Goal: Task Accomplishment & Management: Manage account settings

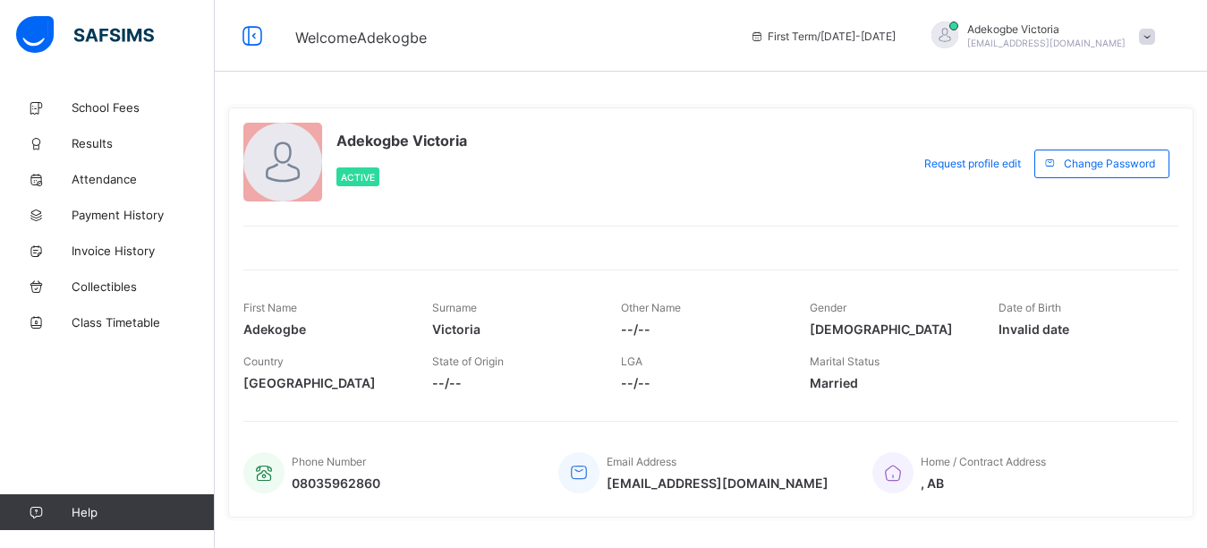
click at [1119, 31] on span "Adekogbe Victoria" at bounding box center [1047, 28] width 158 height 13
click at [1109, 171] on span "Logout" at bounding box center [1097, 176] width 118 height 21
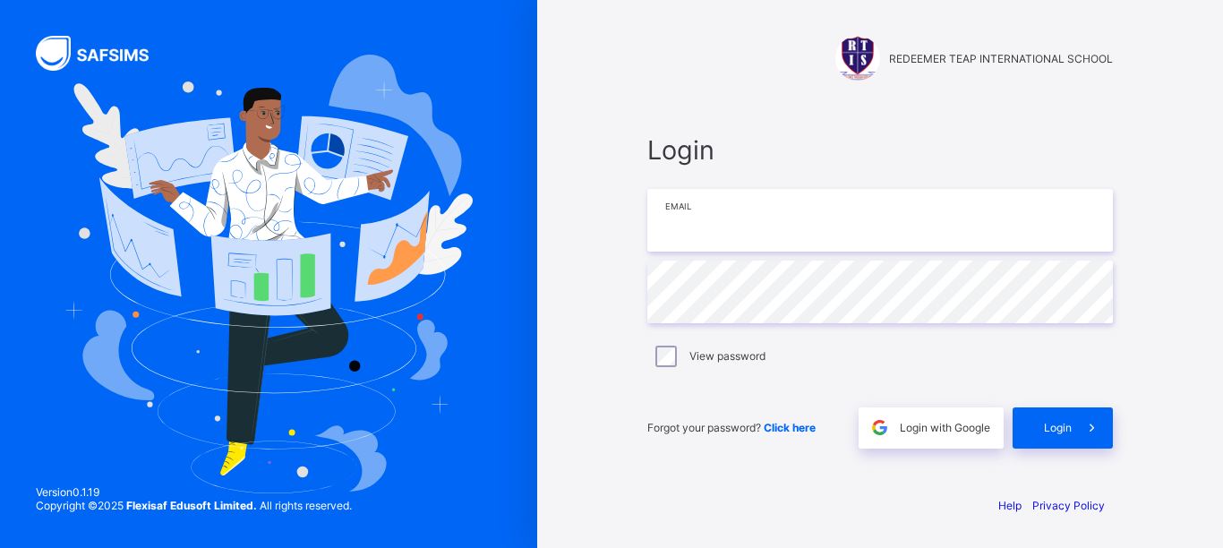
type input "**********"
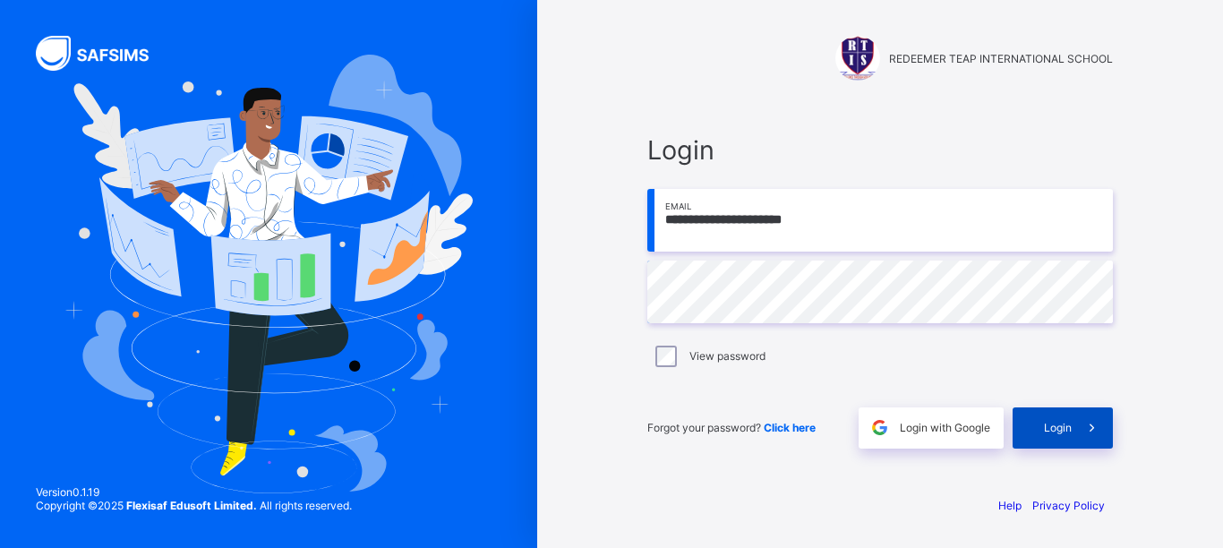
click at [1044, 438] on div "Login" at bounding box center [1062, 427] width 100 height 41
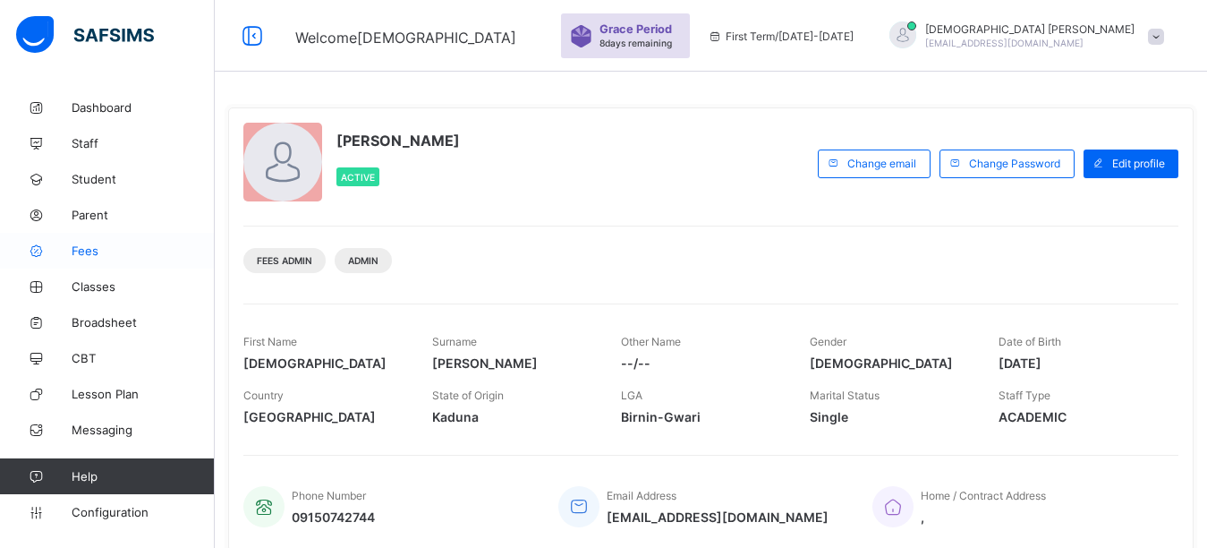
click at [104, 259] on link "Fees" at bounding box center [107, 251] width 215 height 36
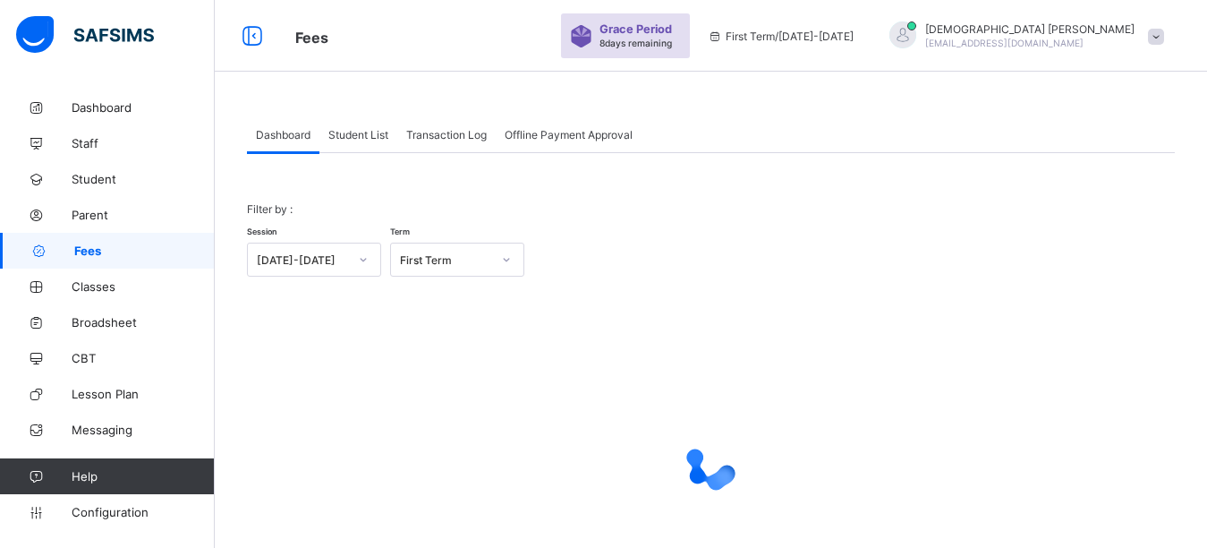
click at [346, 133] on span "Student List" at bounding box center [358, 134] width 60 height 13
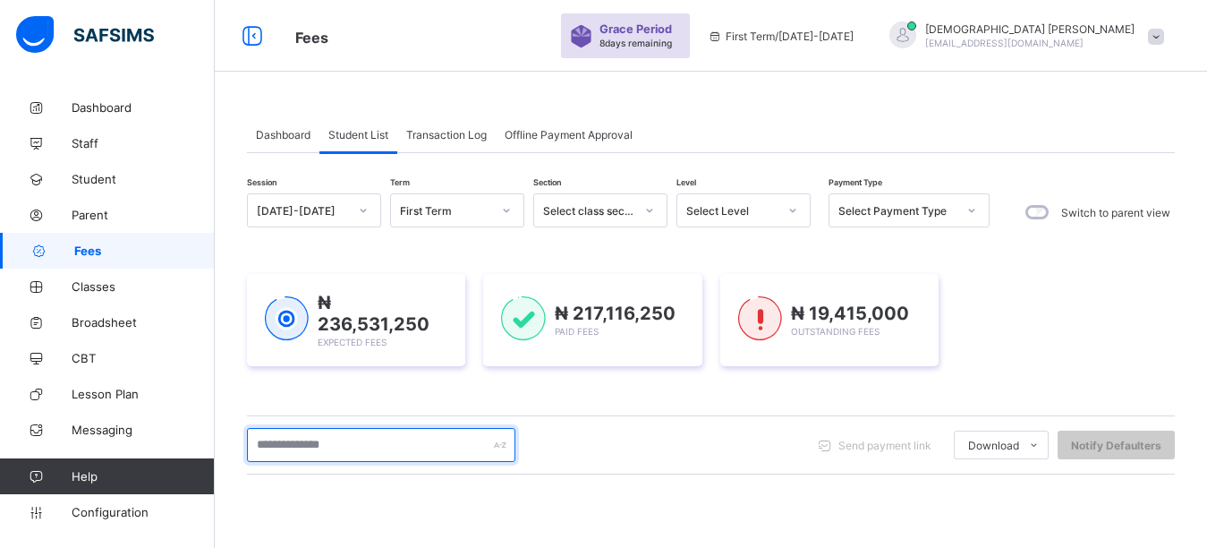
click at [328, 437] on input "text" at bounding box center [381, 445] width 269 height 34
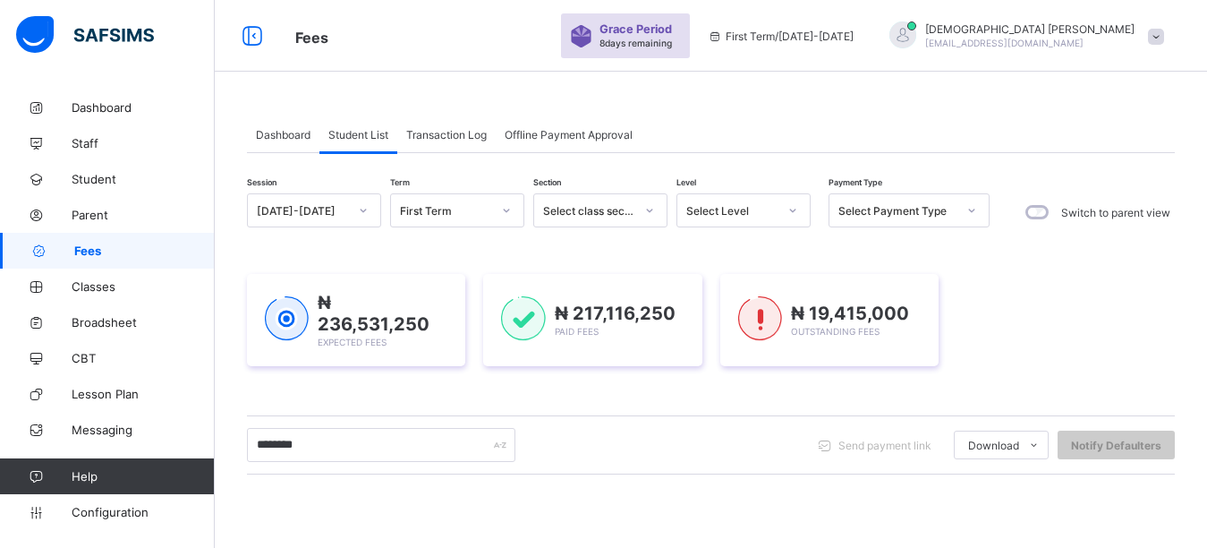
click at [492, 84] on div "Dashboard Student List Transaction Log Offline Payment Approval Student List Mo…" at bounding box center [711, 428] width 993 height 857
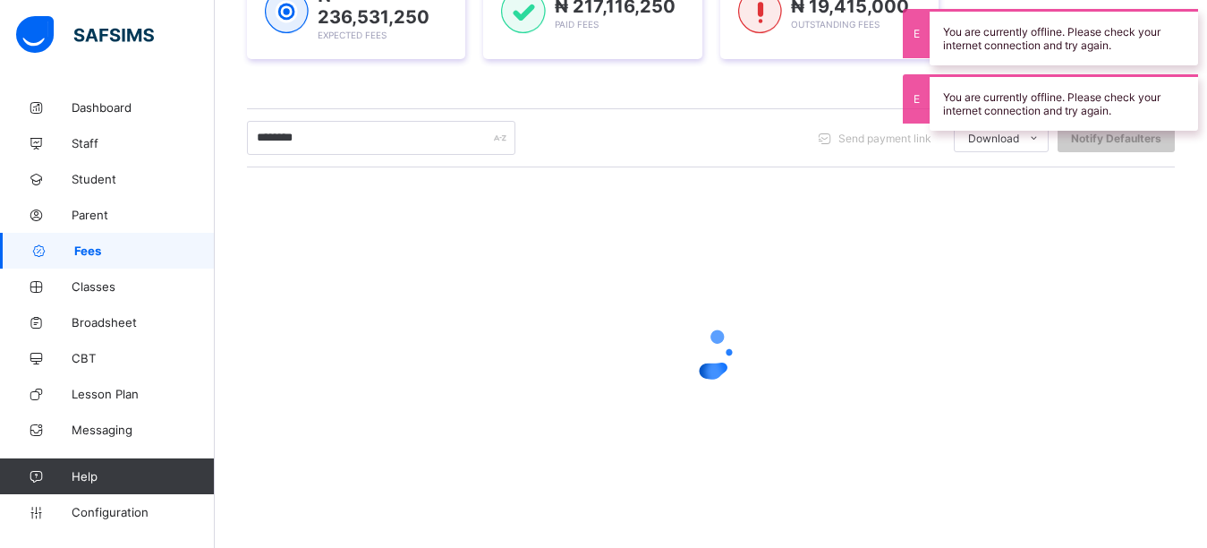
scroll to position [303, 0]
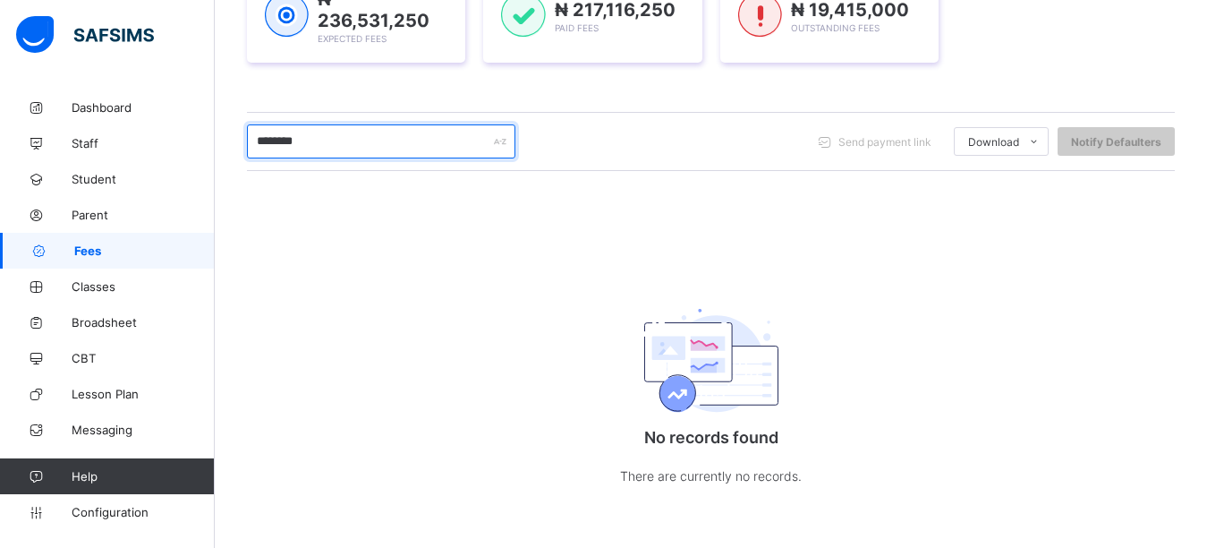
click at [407, 154] on input "********" at bounding box center [381, 141] width 269 height 34
type input "********"
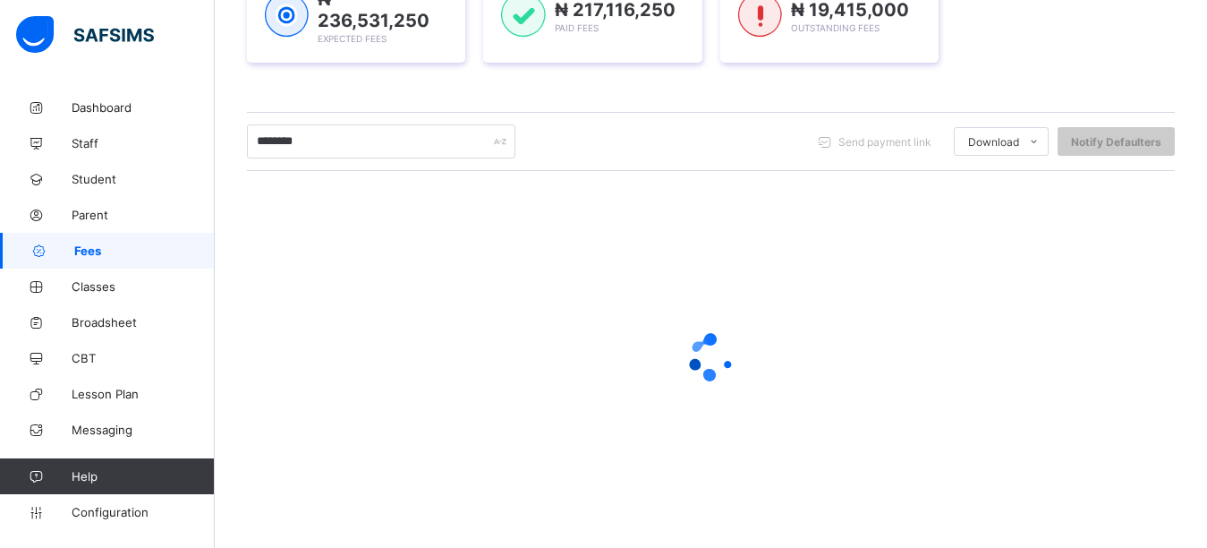
click at [597, 96] on div "Session [DATE]-[DATE] Term First Term Section Select class section Level Select…" at bounding box center [711, 208] width 928 height 637
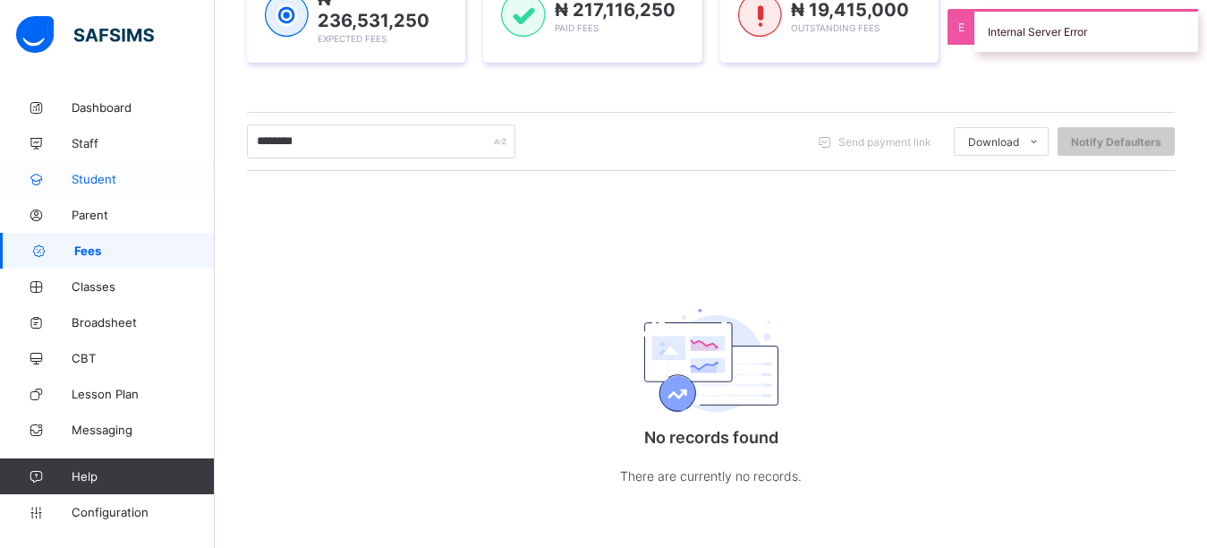
click at [75, 177] on span "Student" at bounding box center [143, 179] width 143 height 14
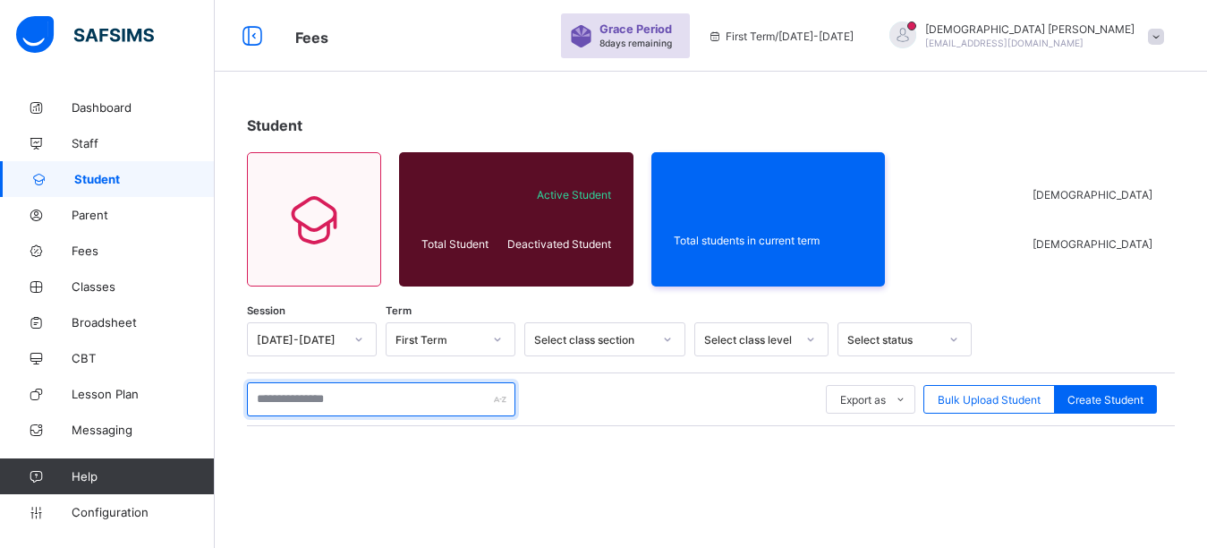
click at [395, 401] on input "text" at bounding box center [381, 399] width 269 height 34
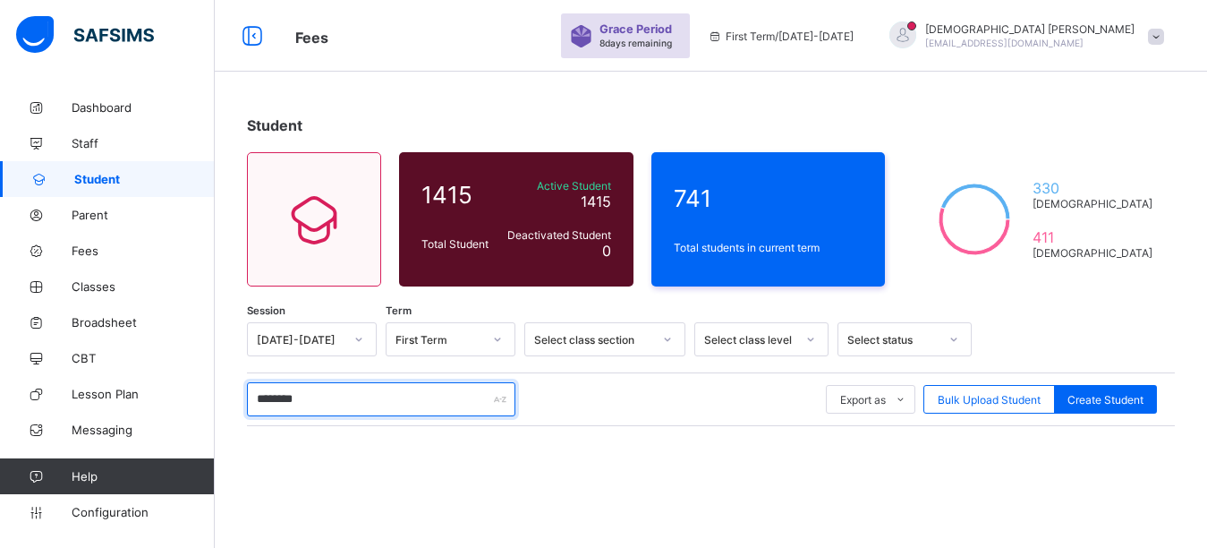
type input "********"
click at [621, 95] on div "Student 1415 Total Student Active Student 1415 Deactivated Student 0 741 Total …" at bounding box center [711, 442] width 993 height 704
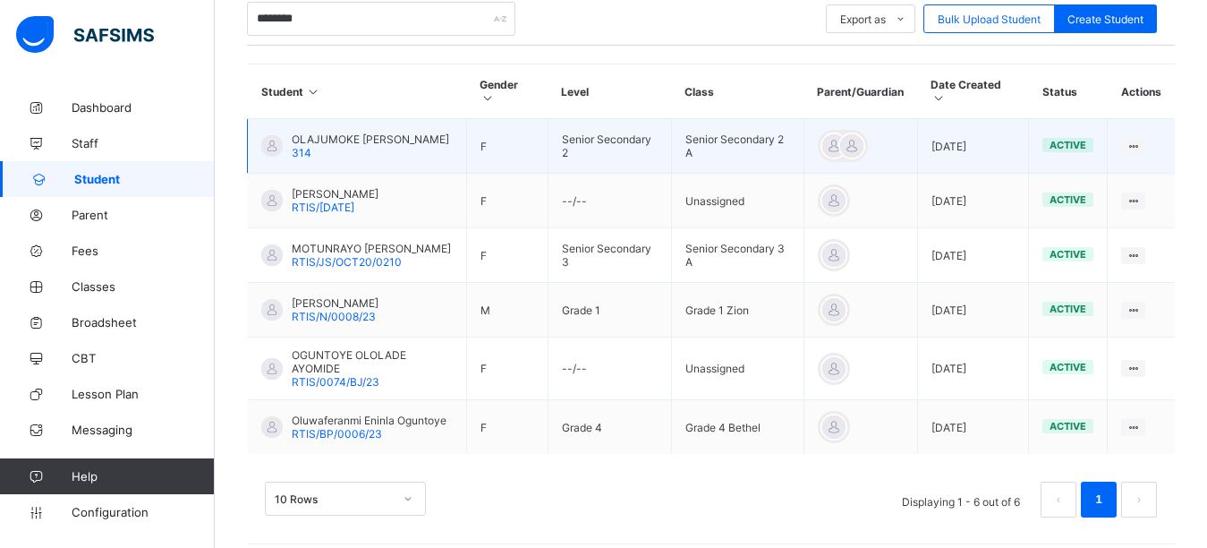
scroll to position [403, 0]
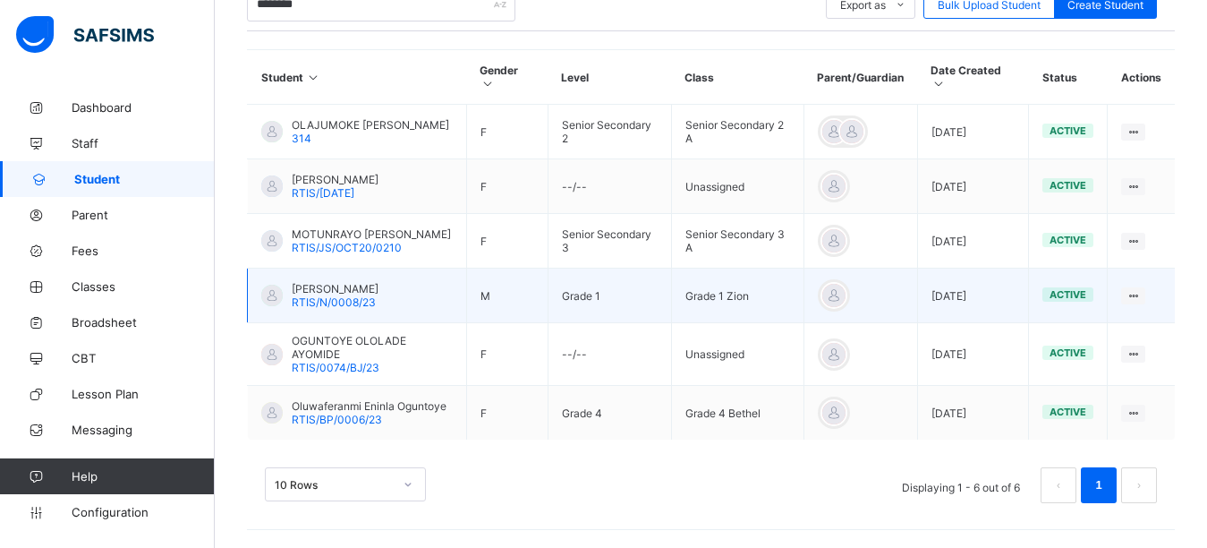
click at [332, 309] on span "RTIS/N/0008/23" at bounding box center [334, 301] width 84 height 13
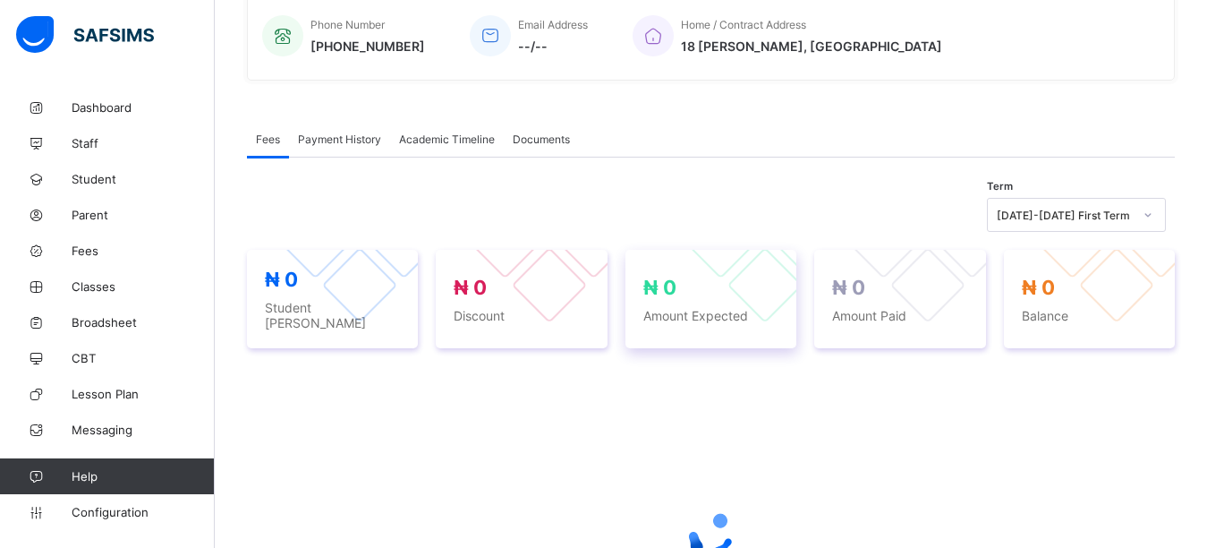
scroll to position [448, 0]
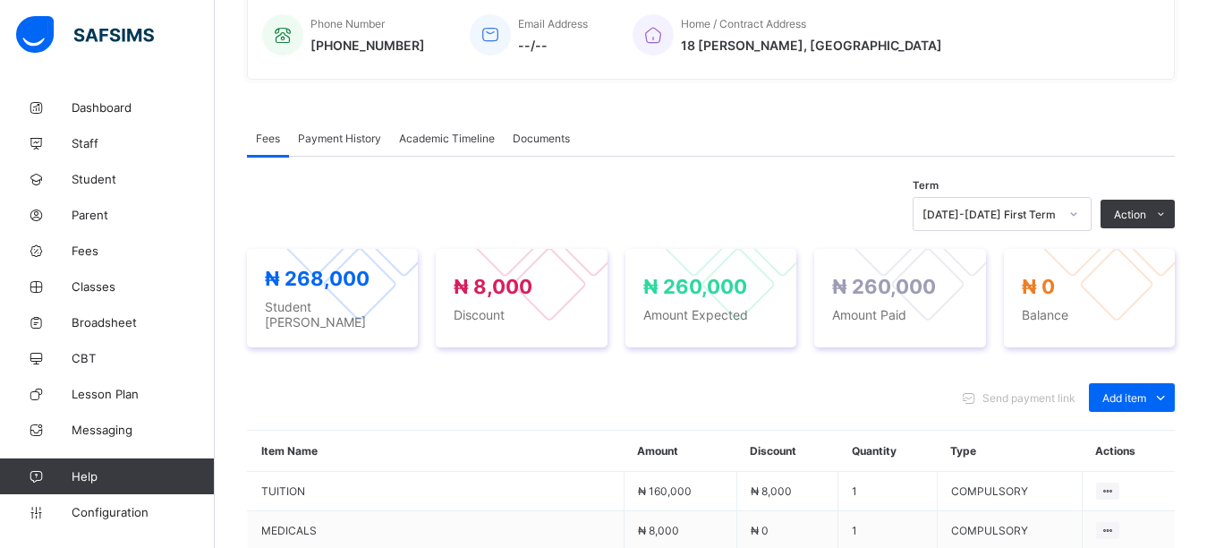
click at [0, 0] on div "Optional items" at bounding box center [0, 0] width 0 height 0
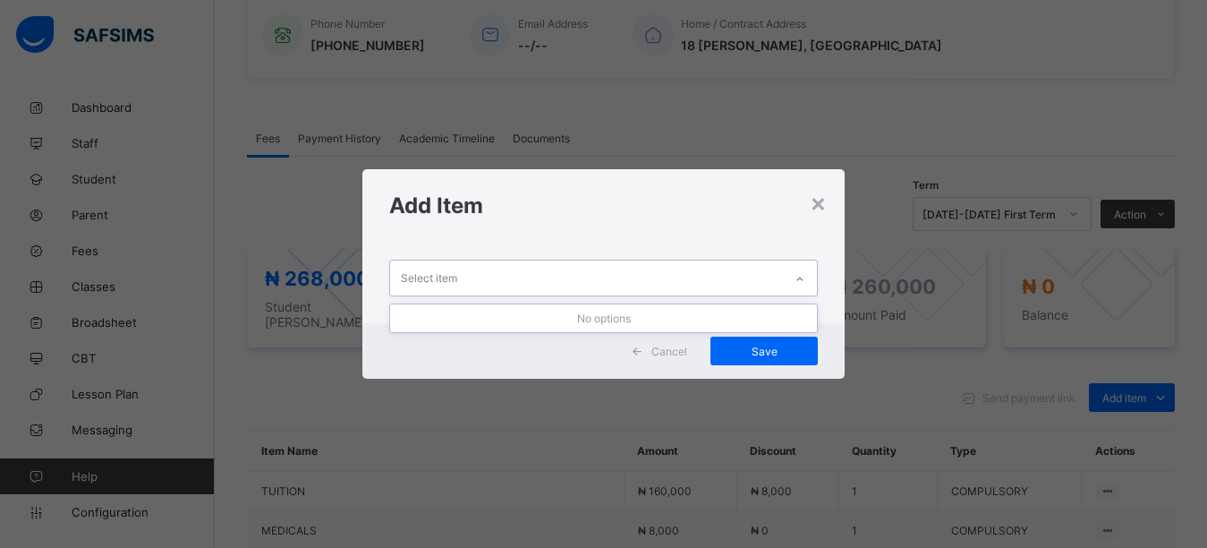
click at [477, 286] on div "Select item" at bounding box center [587, 277] width 394 height 35
drag, startPoint x: 522, startPoint y: 242, endPoint x: 517, endPoint y: 264, distance: 22.8
click at [522, 245] on div "Select item" at bounding box center [604, 282] width 483 height 81
click at [515, 285] on div "Select item" at bounding box center [587, 277] width 394 height 35
click at [520, 227] on div "Add Item" at bounding box center [604, 205] width 483 height 73
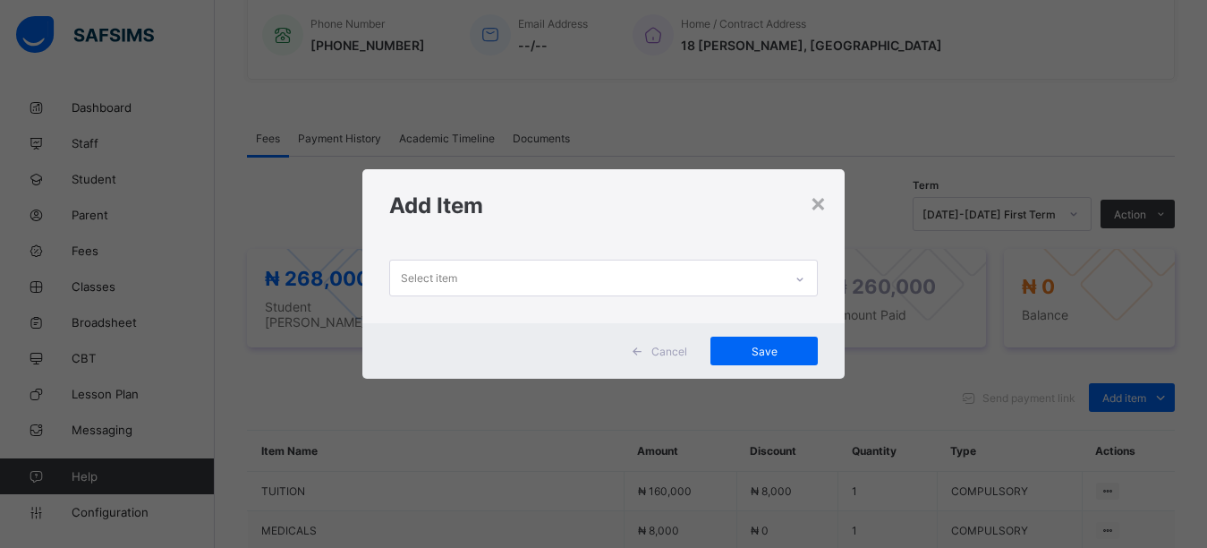
click at [516, 286] on div "Select item" at bounding box center [587, 277] width 394 height 35
drag, startPoint x: 516, startPoint y: 220, endPoint x: 512, endPoint y: 243, distance: 23.7
click at [514, 235] on div "Add Item" at bounding box center [604, 205] width 483 height 73
drag, startPoint x: 510, startPoint y: 284, endPoint x: 520, endPoint y: 271, distance: 15.9
click at [514, 282] on div "Select item" at bounding box center [587, 277] width 394 height 35
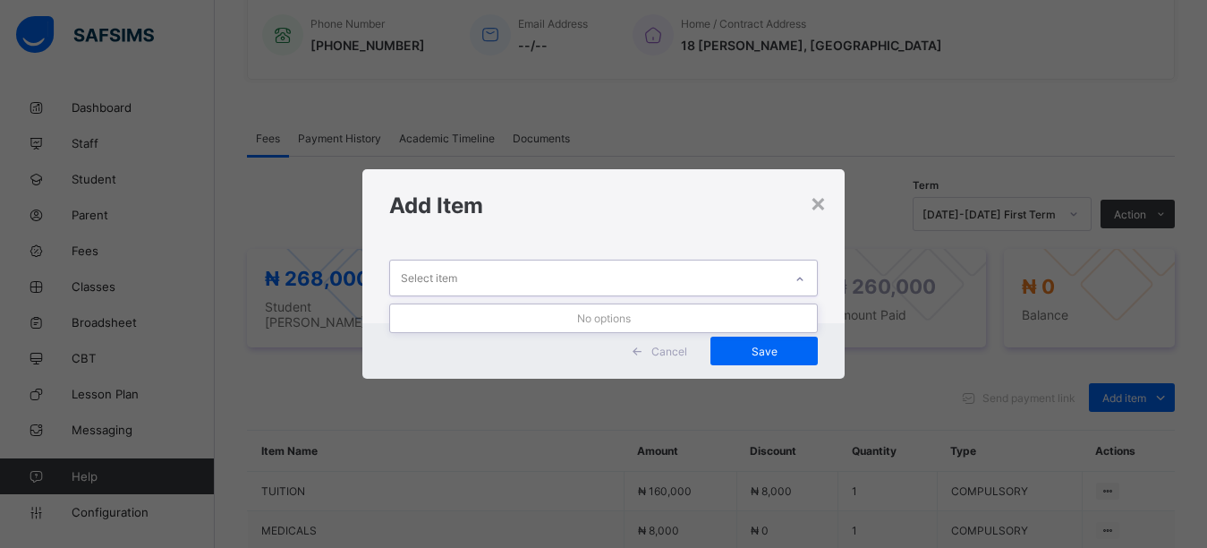
drag, startPoint x: 518, startPoint y: 225, endPoint x: 513, endPoint y: 264, distance: 39.7
click at [517, 239] on div "Add Item" at bounding box center [604, 205] width 483 height 73
click at [511, 277] on div "Select item" at bounding box center [587, 277] width 394 height 35
drag, startPoint x: 516, startPoint y: 228, endPoint x: 503, endPoint y: 280, distance: 53.4
click at [508, 260] on div "× Add Item Select item Cancel Save" at bounding box center [604, 273] width 483 height 209
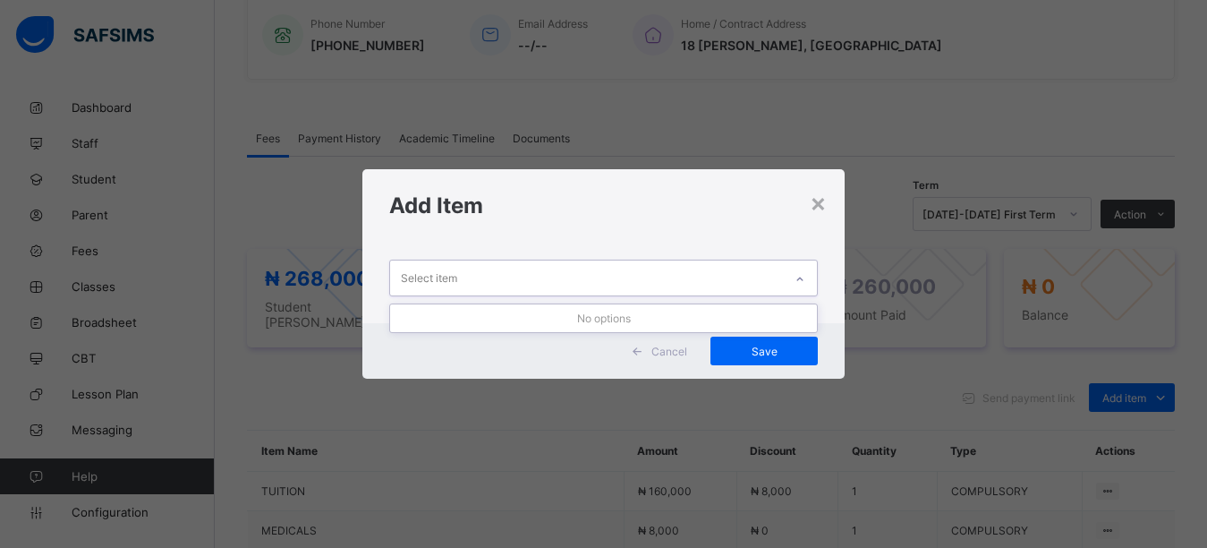
click at [503, 282] on div "Select item" at bounding box center [587, 277] width 394 height 35
click at [523, 208] on h1 "Add Item" at bounding box center [604, 205] width 430 height 26
click at [494, 274] on div "Select item" at bounding box center [587, 277] width 394 height 35
click at [494, 221] on div "Add Item" at bounding box center [604, 205] width 483 height 73
click at [485, 277] on div "Select item" at bounding box center [587, 277] width 394 height 35
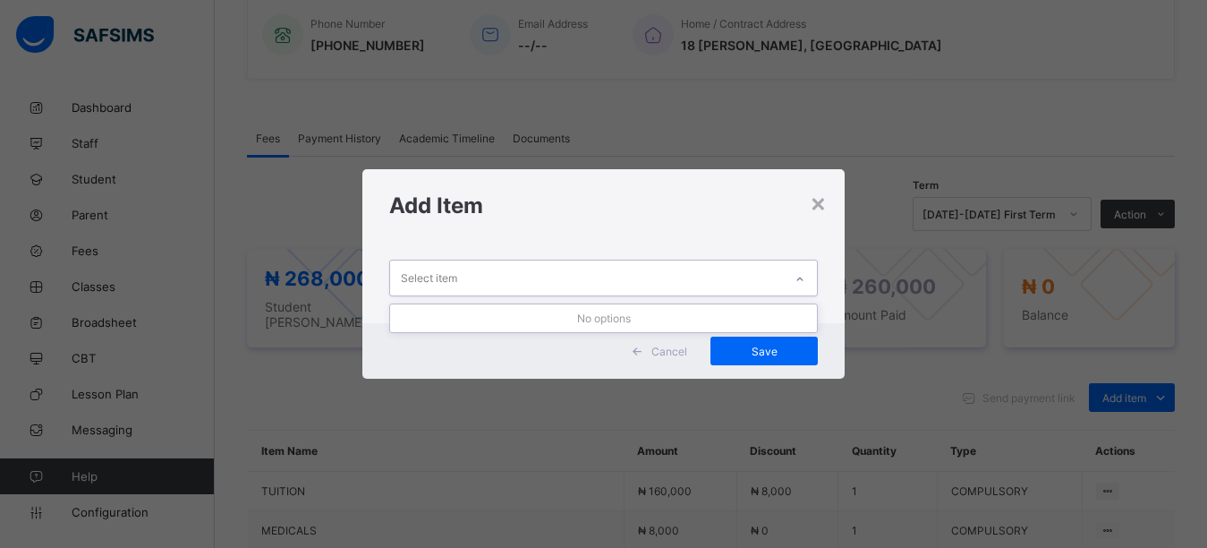
click at [439, 242] on div "0 results available. Use Up and Down to choose options, press Enter to select t…" at bounding box center [604, 282] width 483 height 81
click at [442, 276] on div "Select item" at bounding box center [429, 278] width 56 height 34
click at [425, 239] on div "Add Item" at bounding box center [604, 205] width 483 height 73
click at [435, 271] on div "Select item" at bounding box center [429, 278] width 56 height 34
click at [428, 245] on div "Select item" at bounding box center [604, 282] width 483 height 81
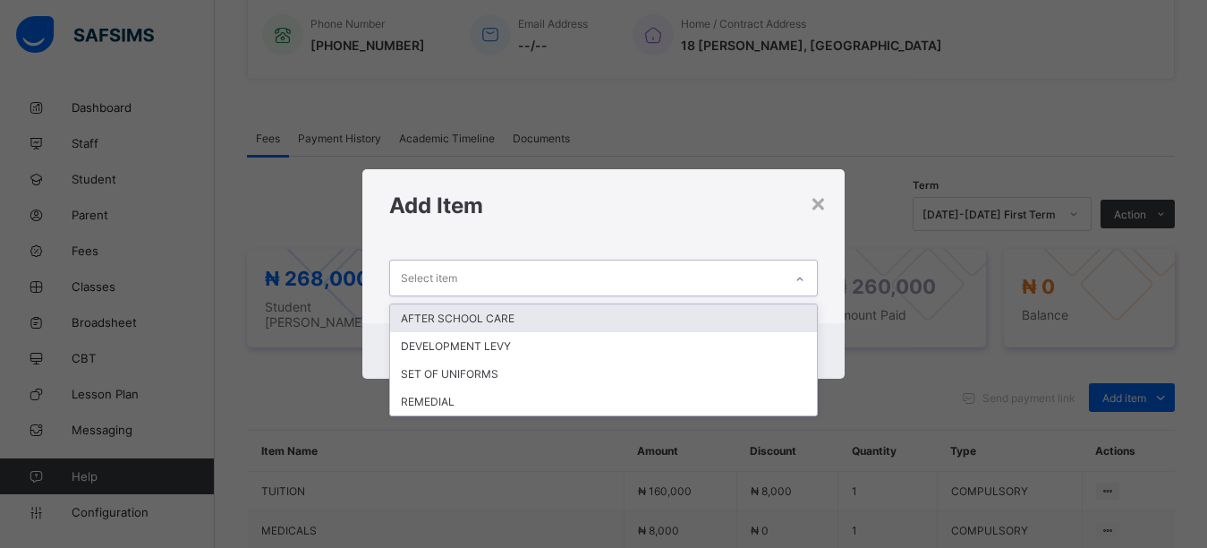
click at [439, 280] on div "Select item" at bounding box center [429, 278] width 56 height 34
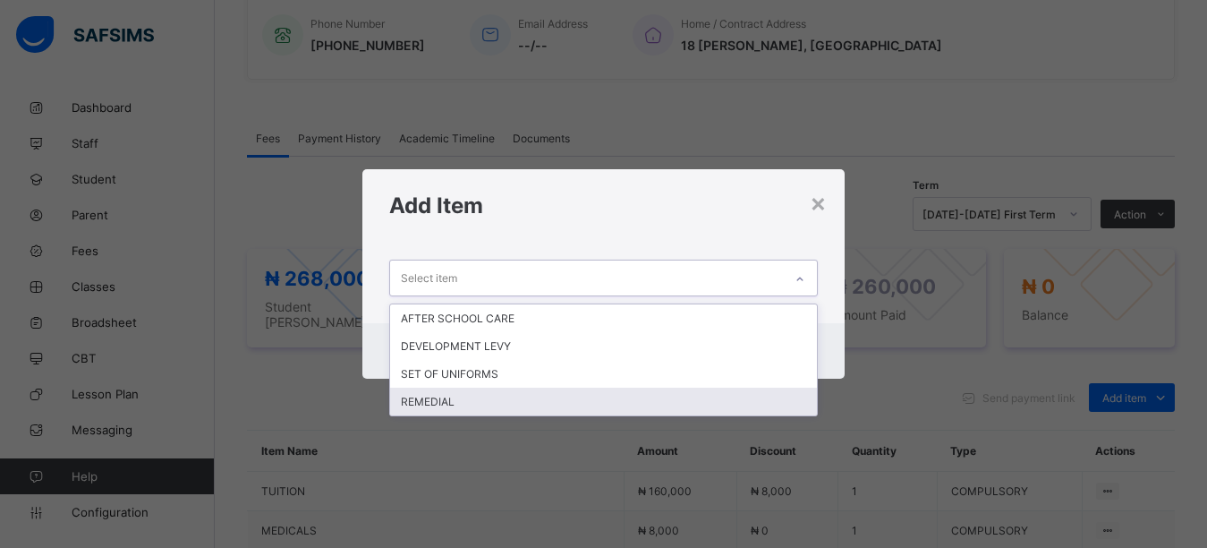
click at [437, 409] on div "REMEDIAL" at bounding box center [604, 402] width 428 height 28
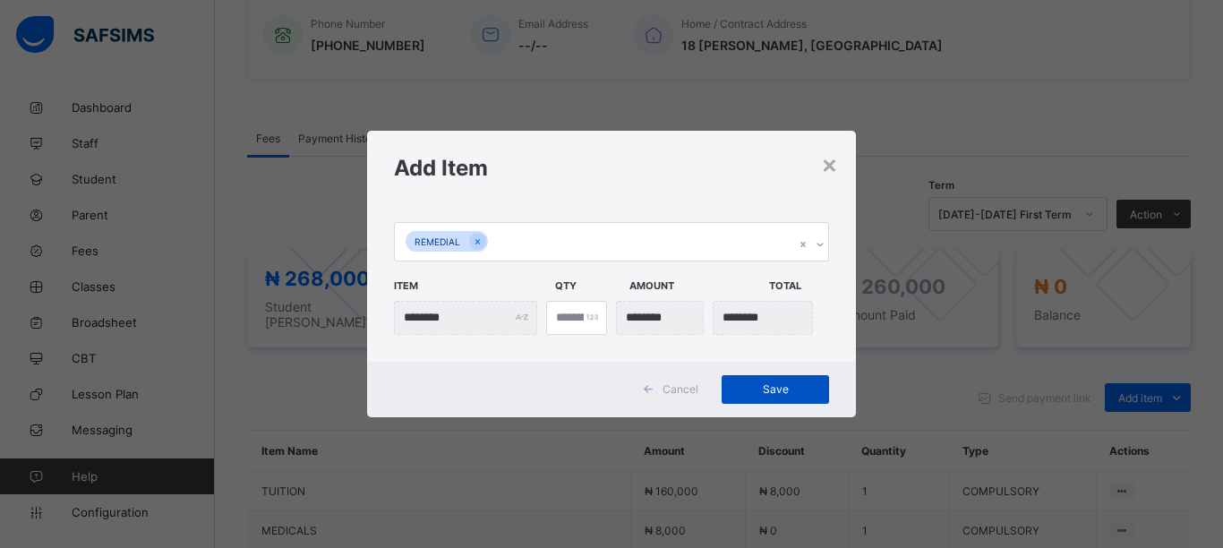
click at [797, 388] on span "Save" at bounding box center [775, 388] width 81 height 13
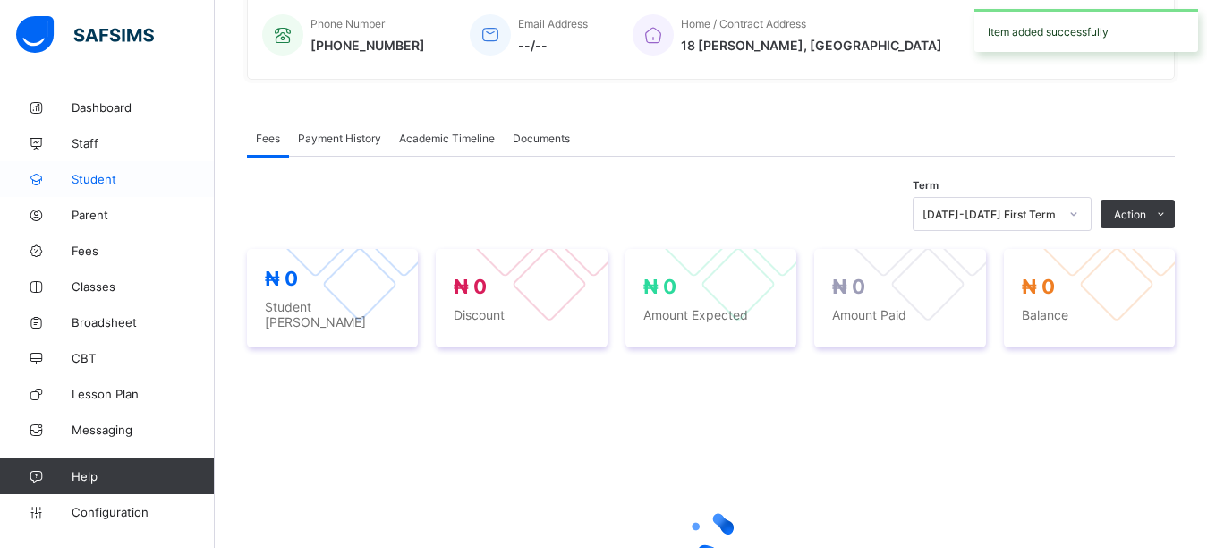
click at [91, 175] on span "Student" at bounding box center [143, 179] width 143 height 14
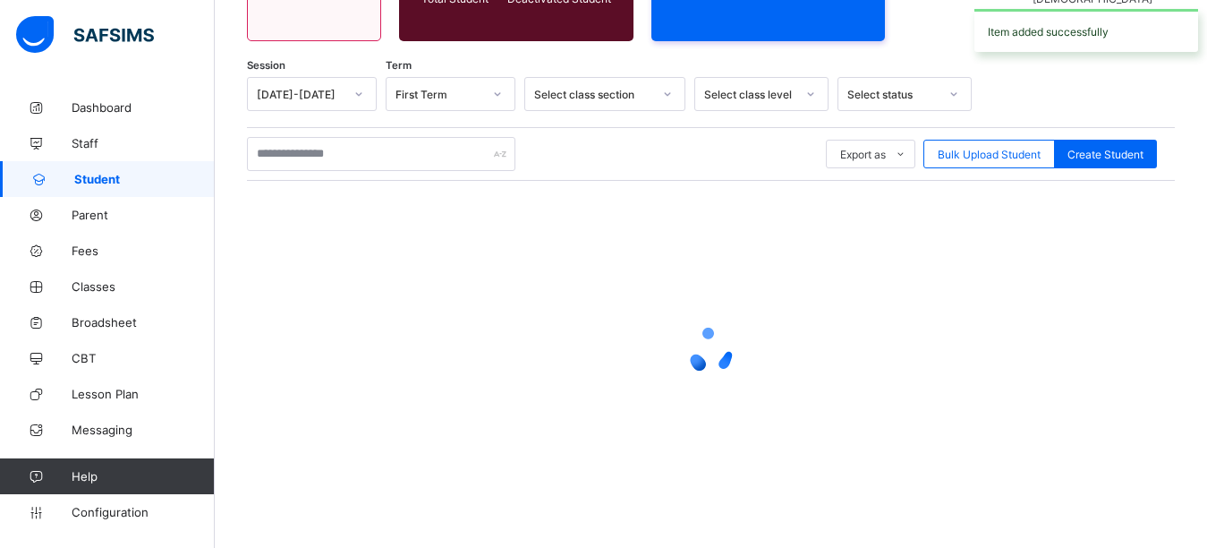
scroll to position [245, 0]
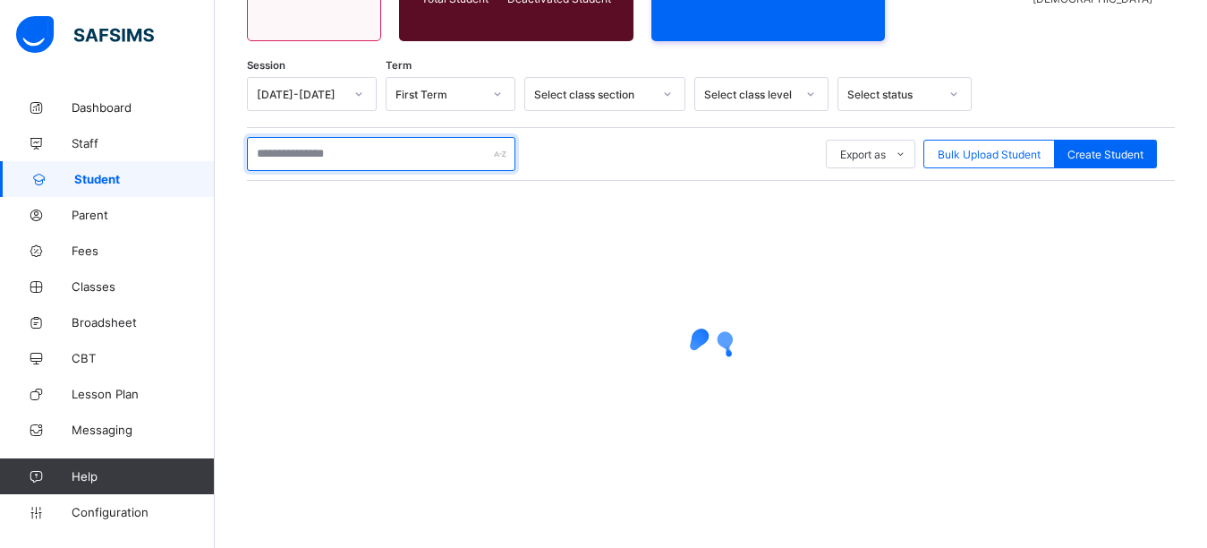
click at [388, 157] on input "text" at bounding box center [381, 154] width 269 height 34
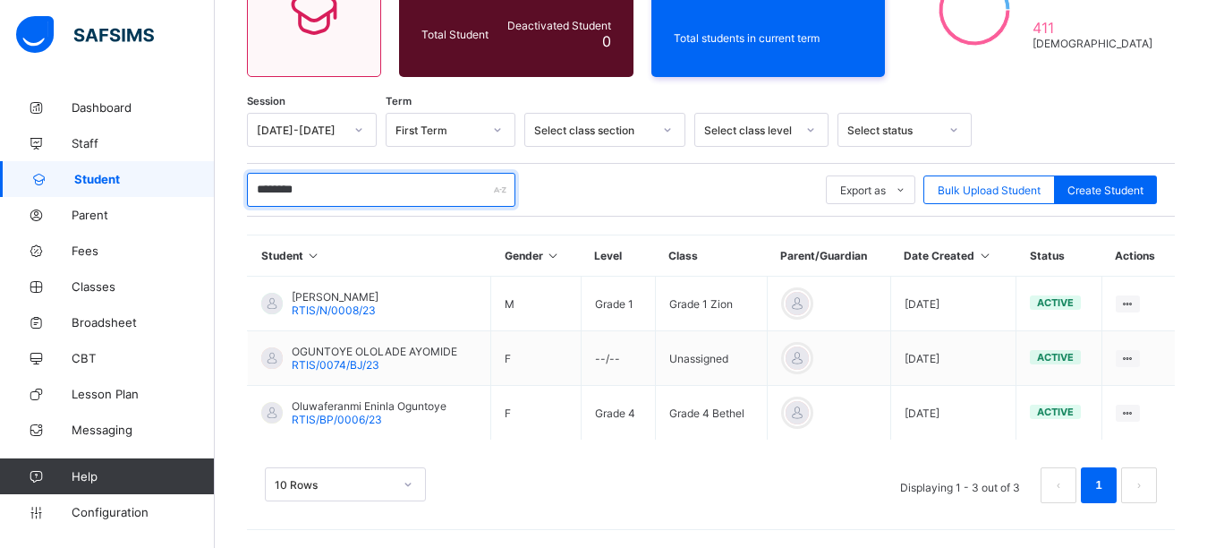
scroll to position [209, 0]
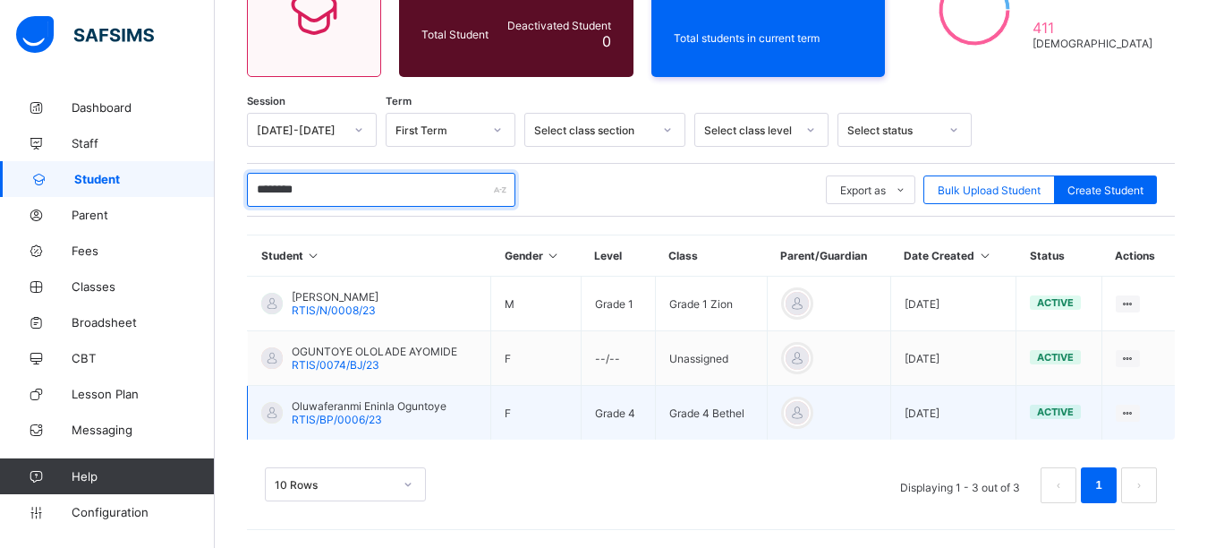
type input "********"
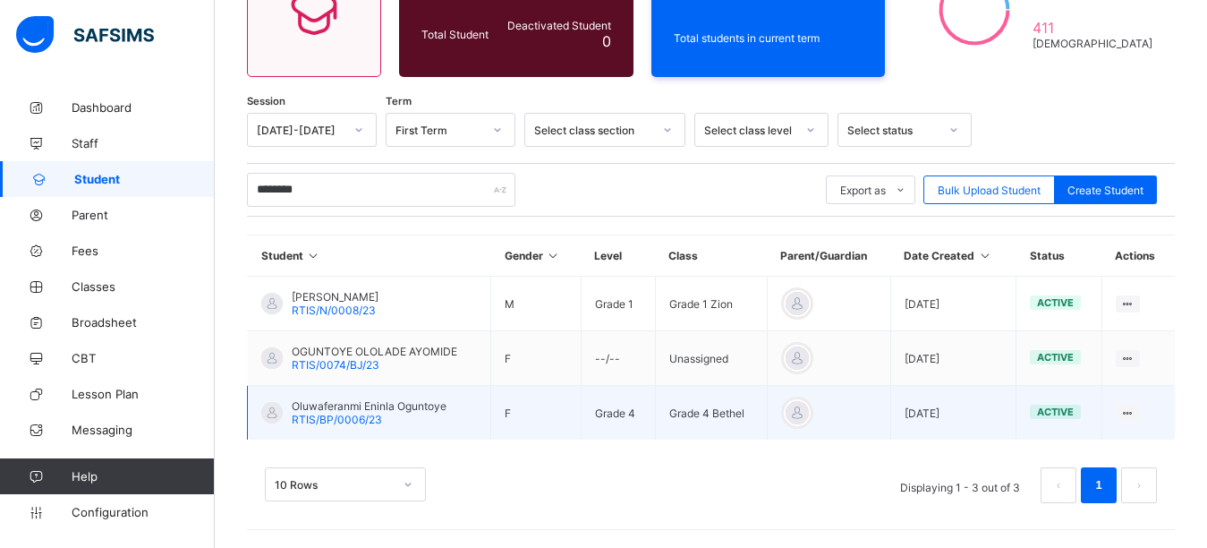
click at [313, 422] on span "RTIS/BP/0006/23" at bounding box center [337, 419] width 90 height 13
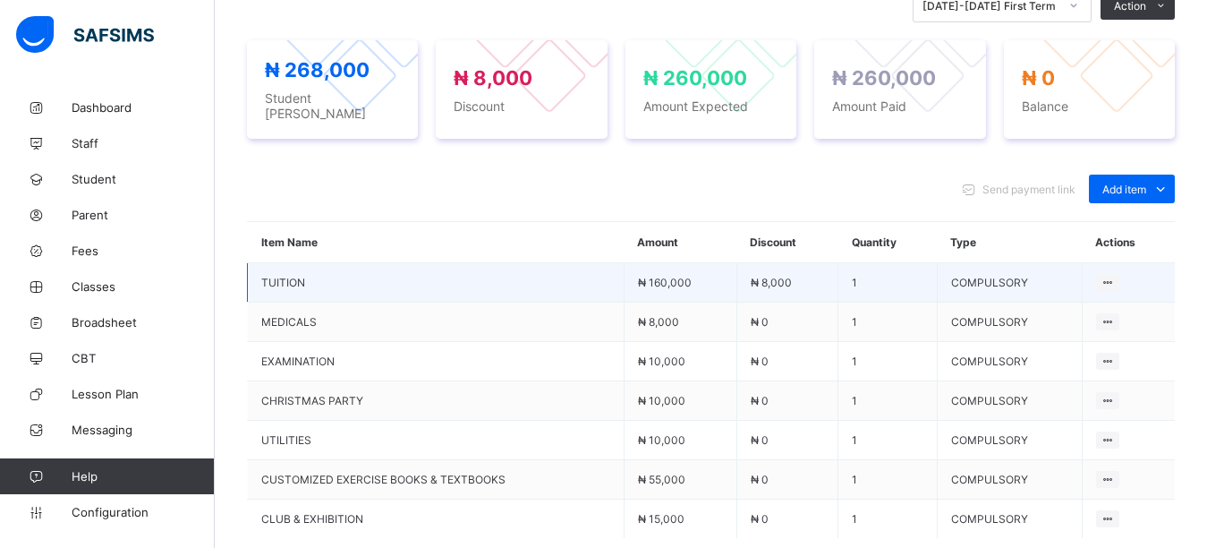
scroll to position [657, 0]
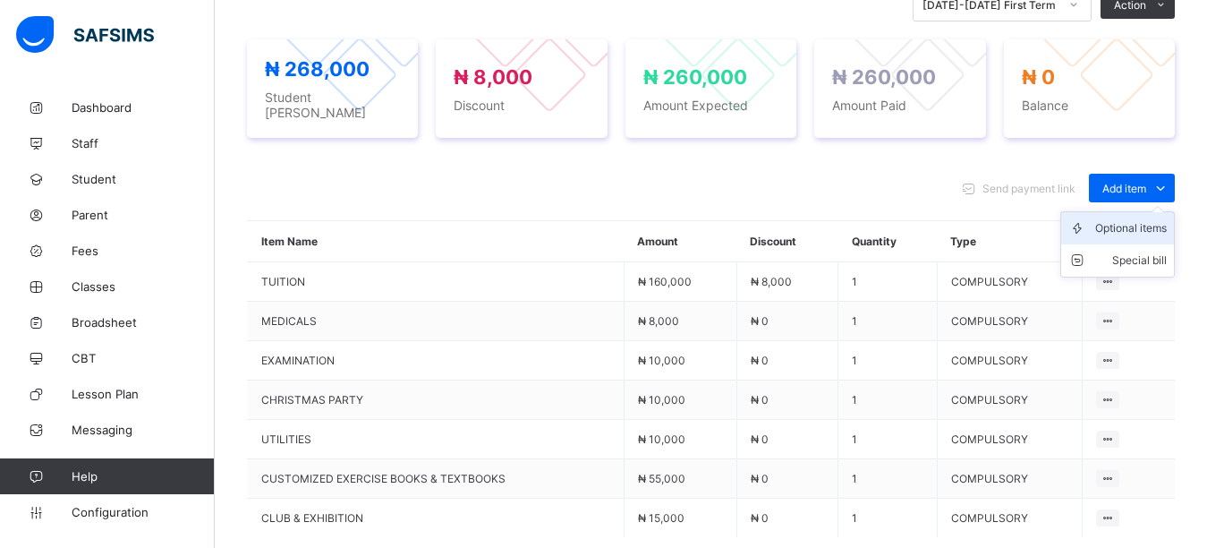
click at [1131, 225] on div "Optional items" at bounding box center [1132, 228] width 72 height 18
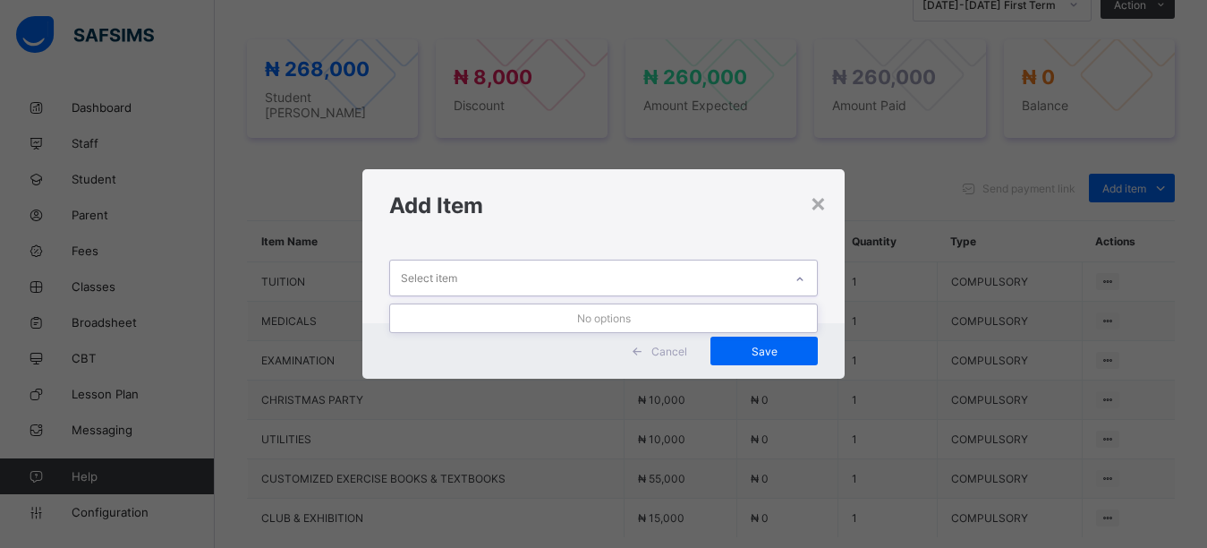
click at [516, 282] on div "Select item" at bounding box center [587, 277] width 394 height 35
click at [527, 217] on h1 "Add Item" at bounding box center [604, 205] width 430 height 26
click at [515, 279] on div "Select item" at bounding box center [587, 277] width 394 height 35
click at [524, 218] on h1 "Add Item" at bounding box center [604, 205] width 430 height 26
click at [509, 271] on div "Select item" at bounding box center [587, 277] width 394 height 35
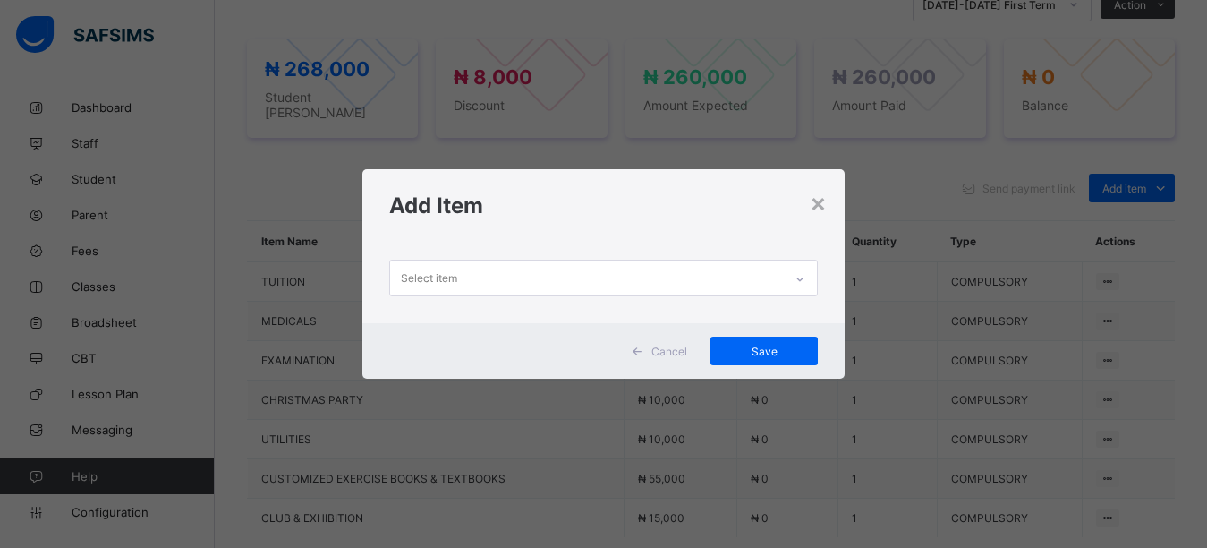
click at [516, 235] on div "Add Item" at bounding box center [604, 205] width 483 height 73
click at [528, 280] on div "Select item" at bounding box center [587, 277] width 394 height 35
click at [528, 243] on div "Select item" at bounding box center [604, 282] width 483 height 81
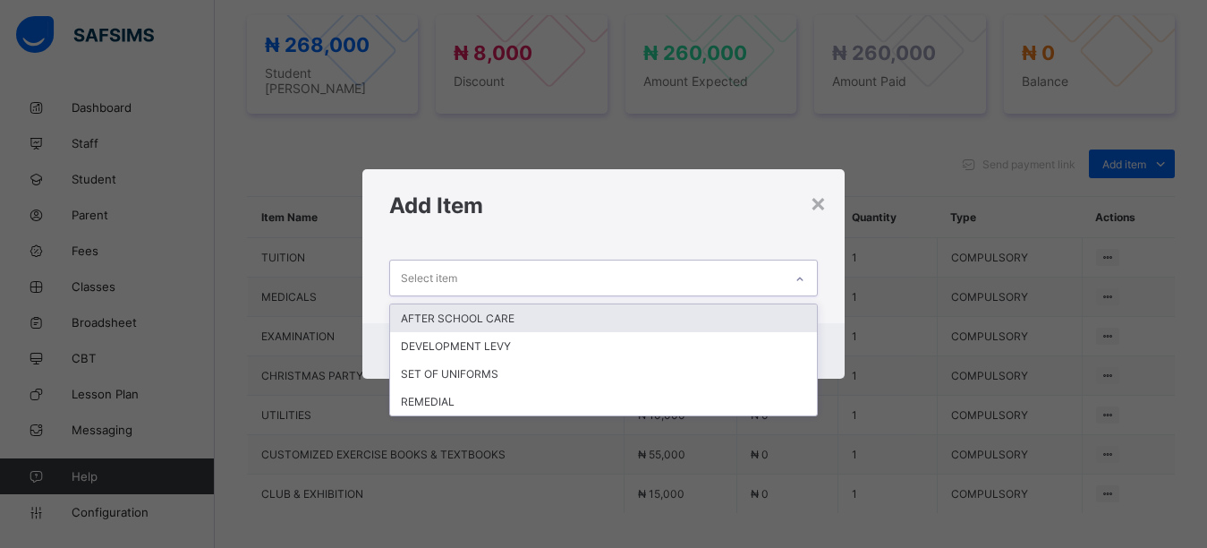
click at [602, 273] on div "Select item" at bounding box center [587, 277] width 394 height 35
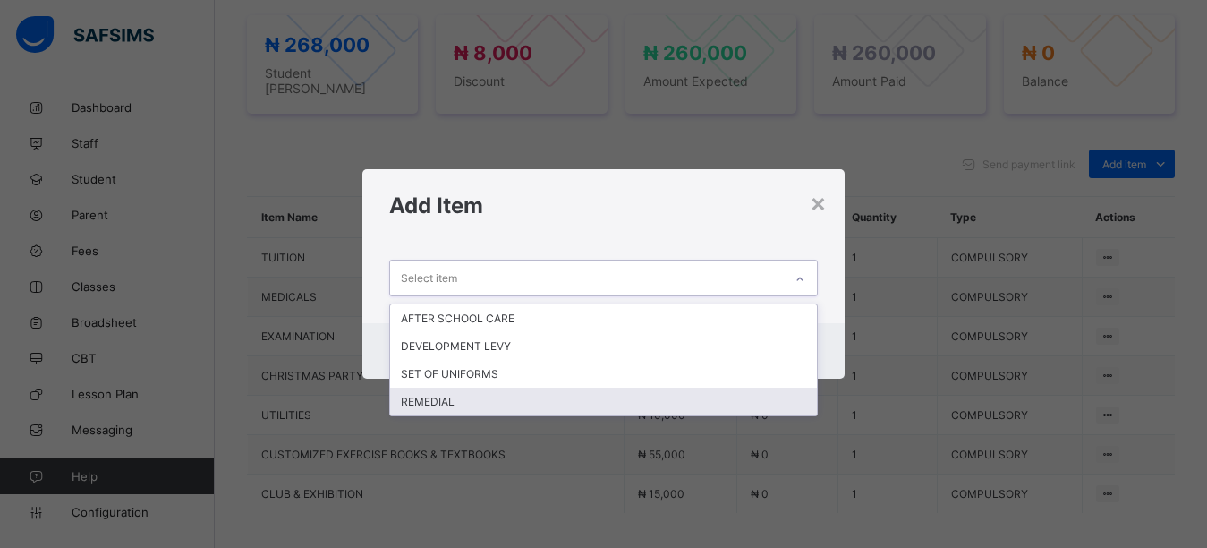
click at [492, 401] on div "REMEDIAL" at bounding box center [604, 402] width 428 height 28
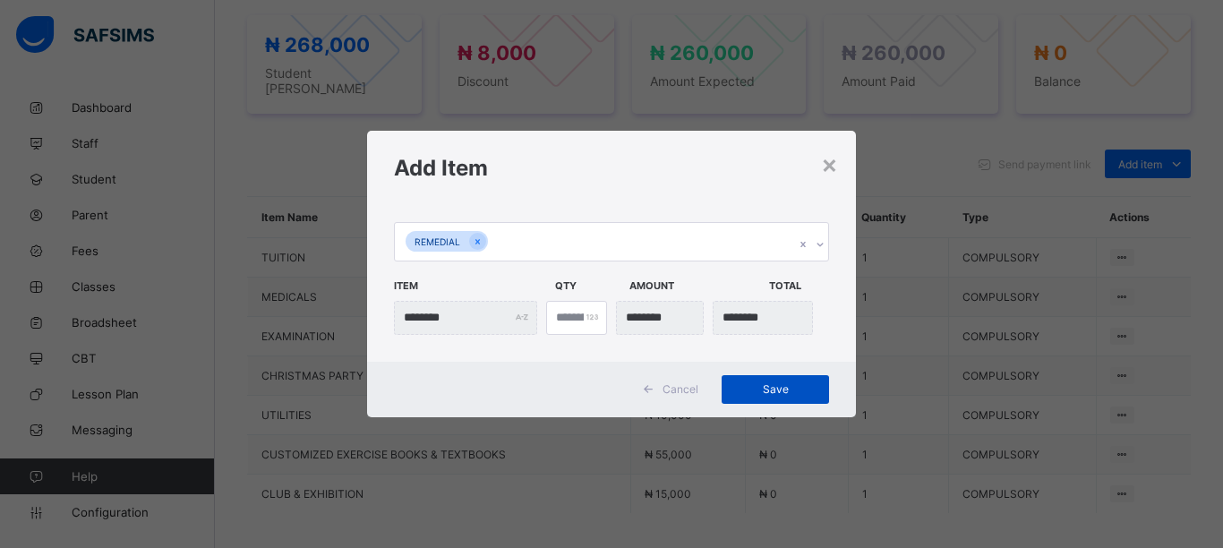
click at [738, 392] on span "Save" at bounding box center [775, 388] width 81 height 13
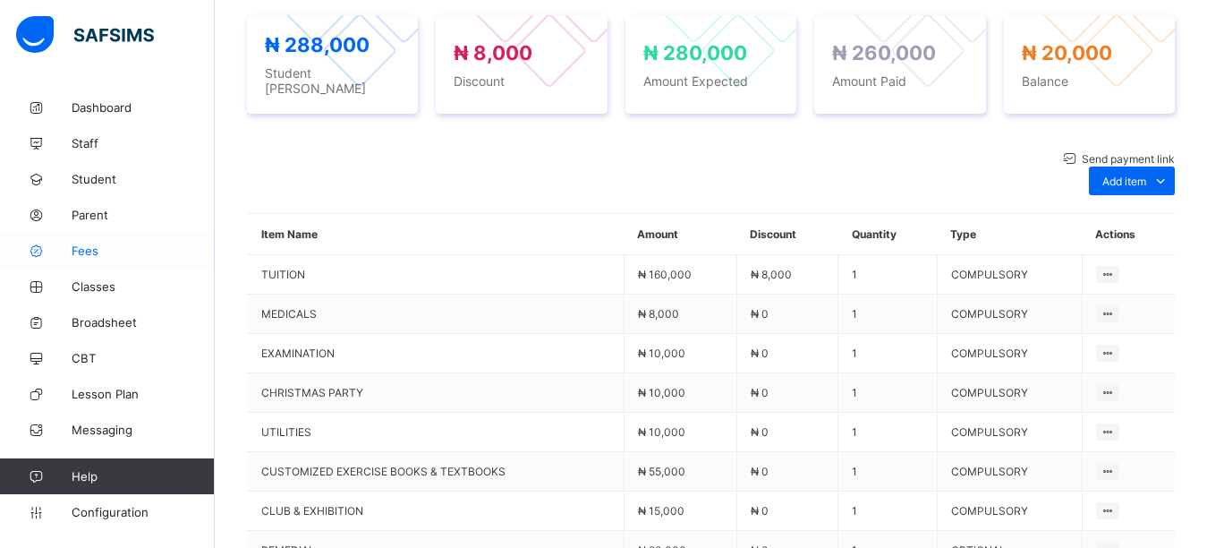
click at [95, 246] on span "Fees" at bounding box center [143, 250] width 143 height 14
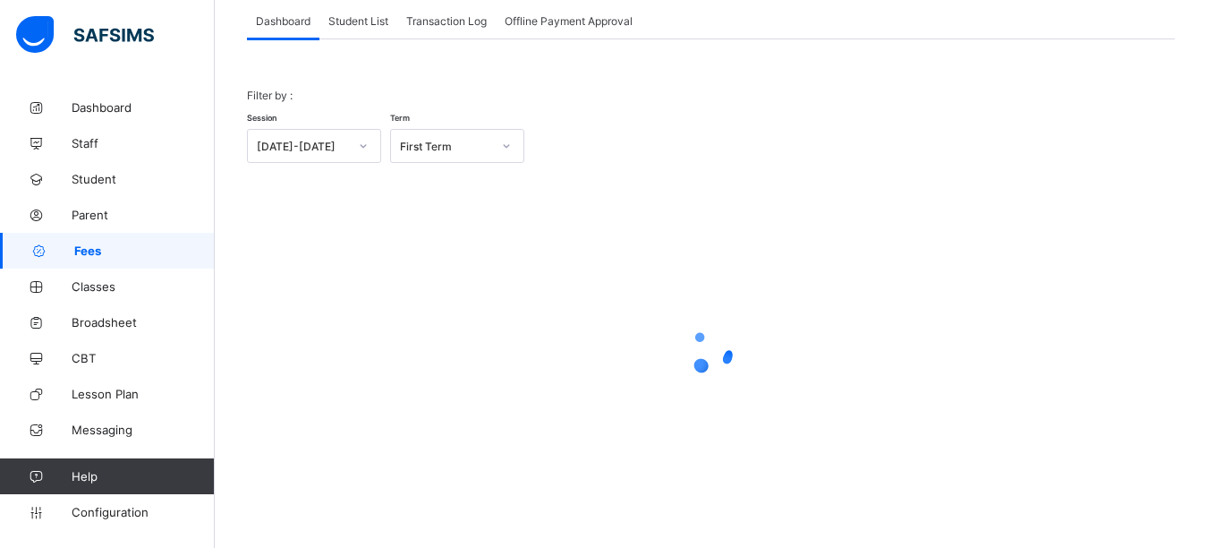
scroll to position [114, 0]
click at [363, 21] on span "Student List" at bounding box center [358, 20] width 60 height 13
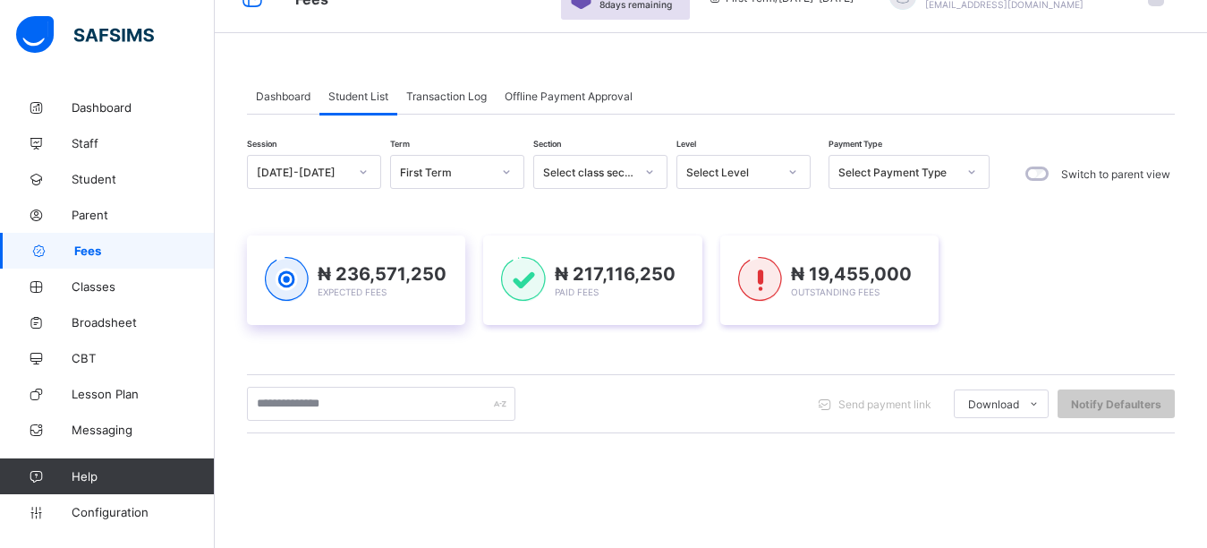
scroll to position [307, 0]
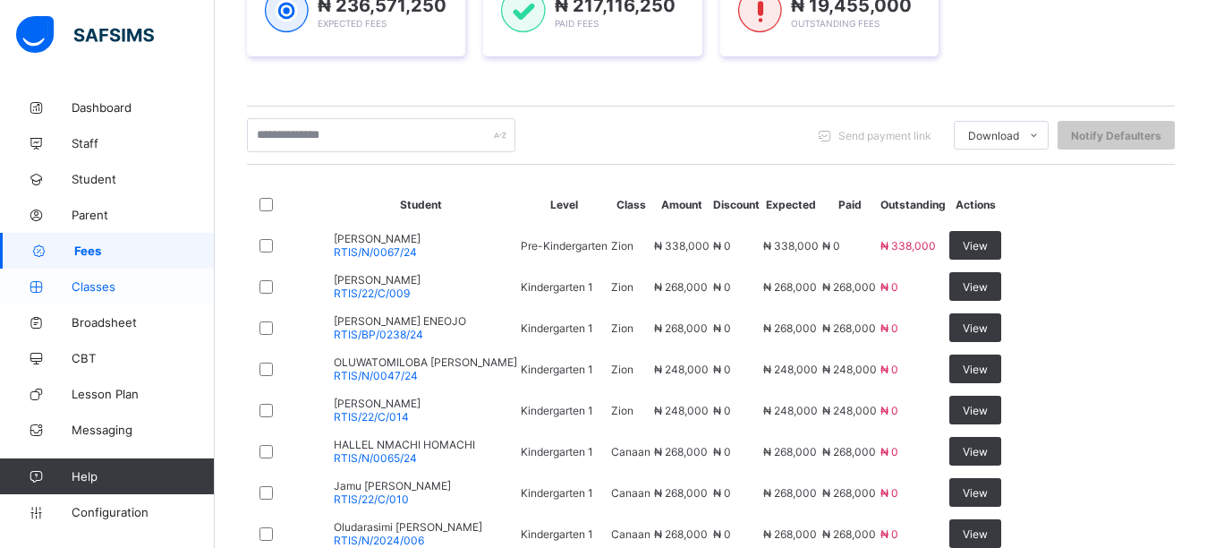
click at [110, 287] on span "Classes" at bounding box center [143, 286] width 143 height 14
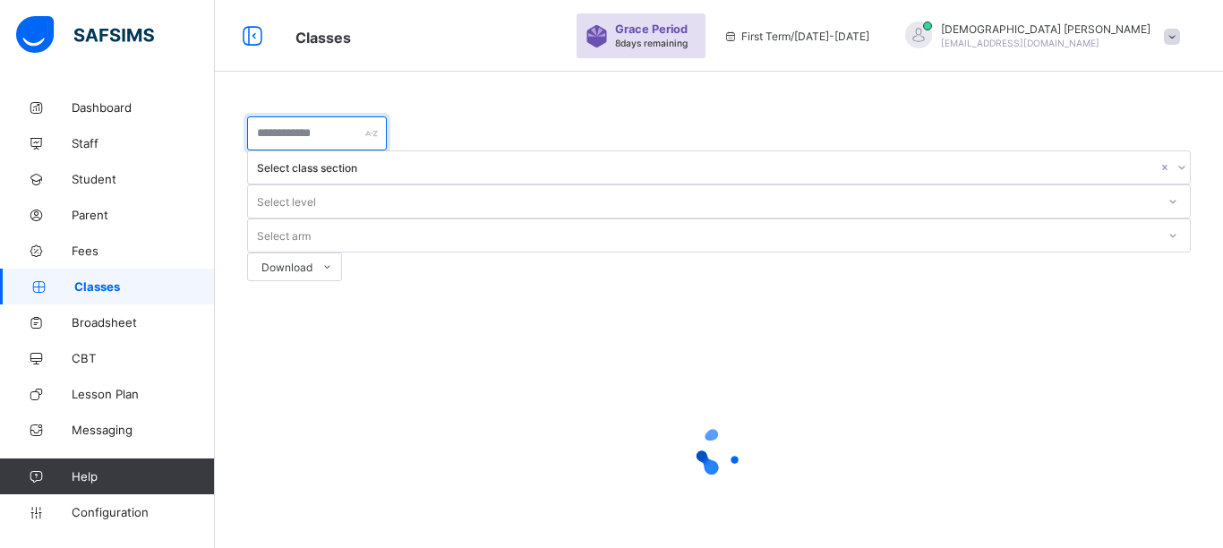
click at [387, 135] on input "text" at bounding box center [317, 133] width 140 height 34
type input "*"
click at [437, 81] on div "* Select class section Select level Select arm Download Pdf Report Excel Report…" at bounding box center [719, 324] width 1008 height 648
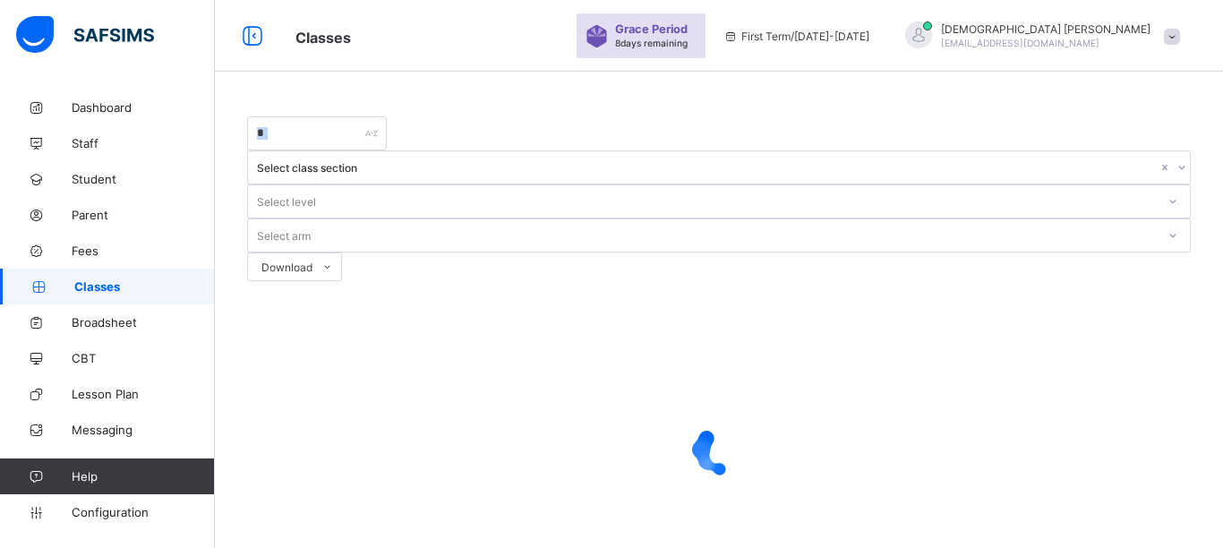
click at [437, 81] on div "* Select class section Select level Select arm Download Pdf Report Excel Report…" at bounding box center [719, 324] width 1008 height 648
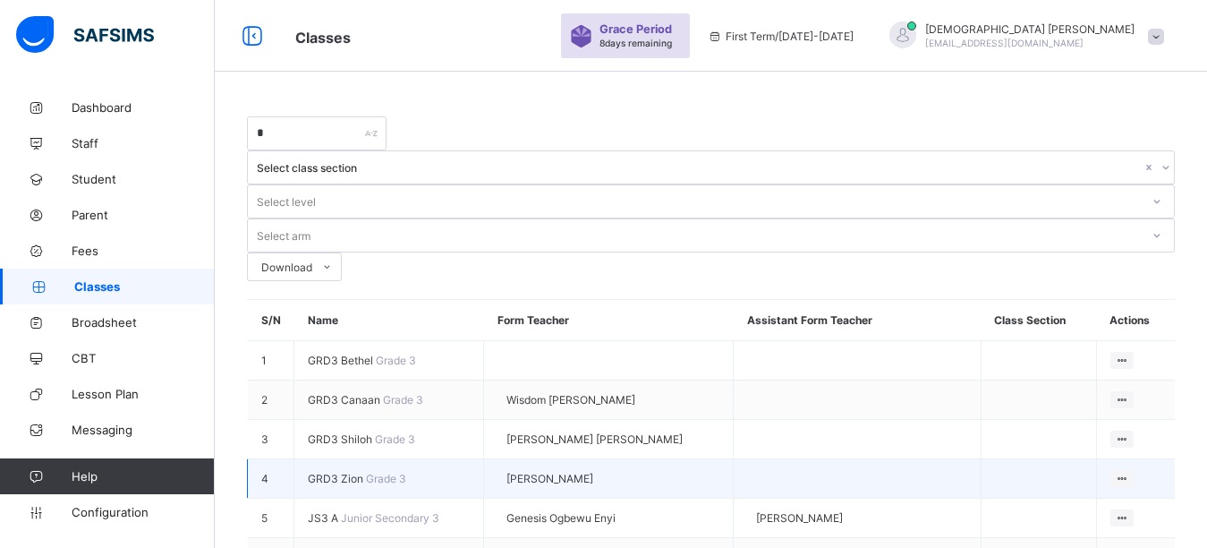
click at [344, 472] on span "GRD3 Zion" at bounding box center [337, 478] width 58 height 13
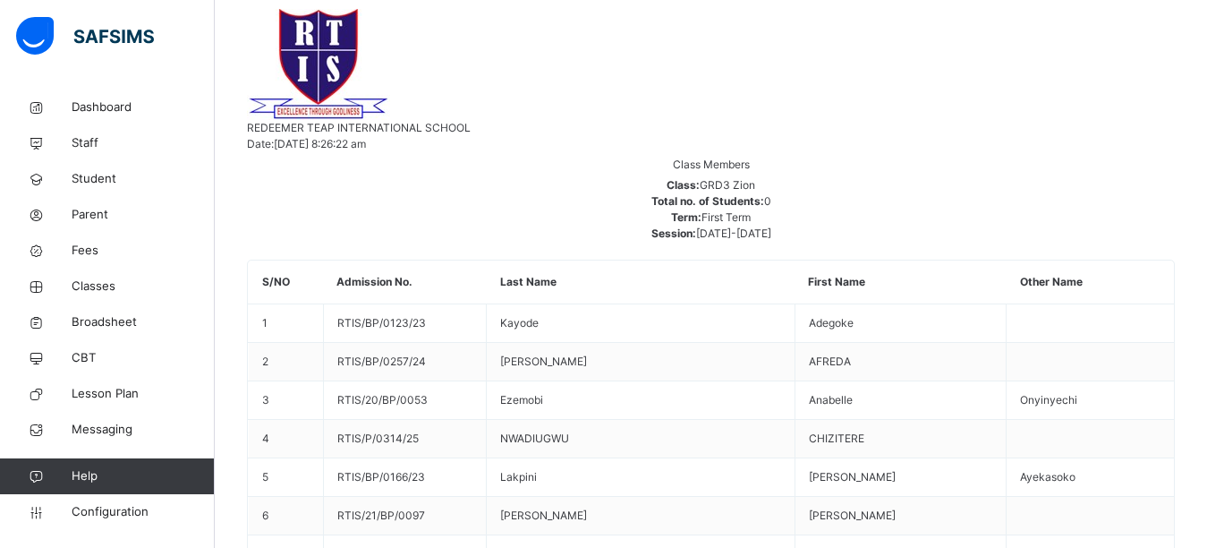
scroll to position [448, 0]
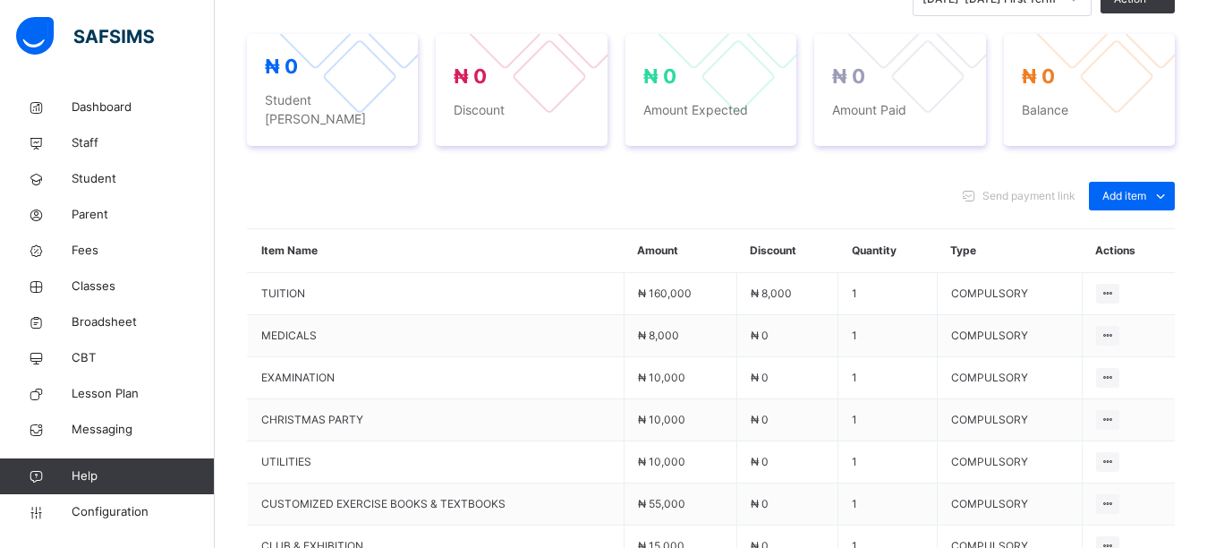
scroll to position [448, 0]
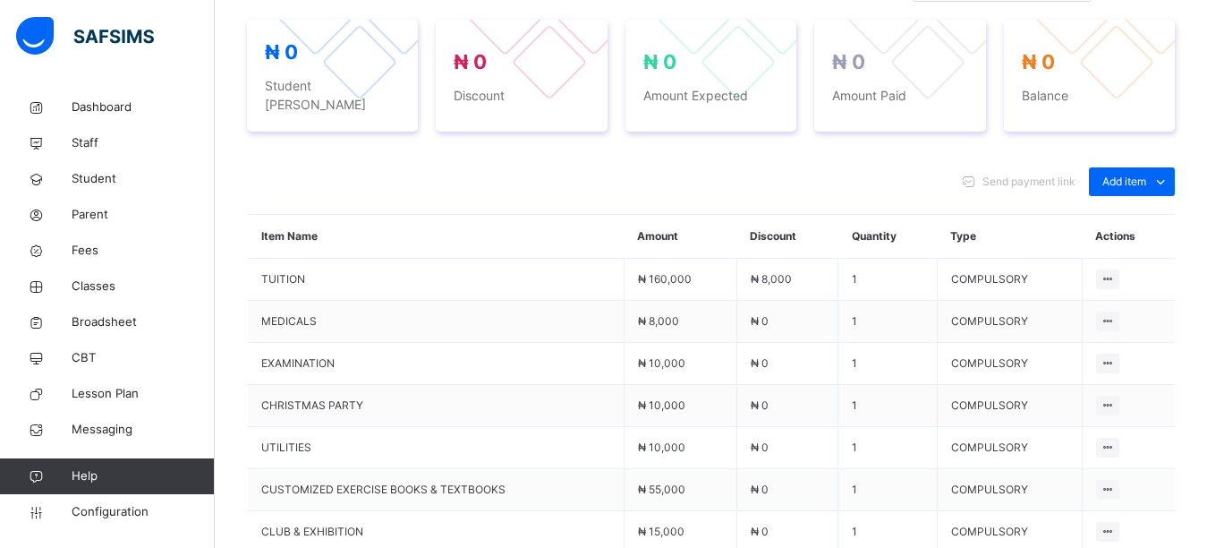
click at [610, 149] on div "Send payment link Add item Optional items Special bill Item Name Amount Discoun…" at bounding box center [711, 434] width 928 height 571
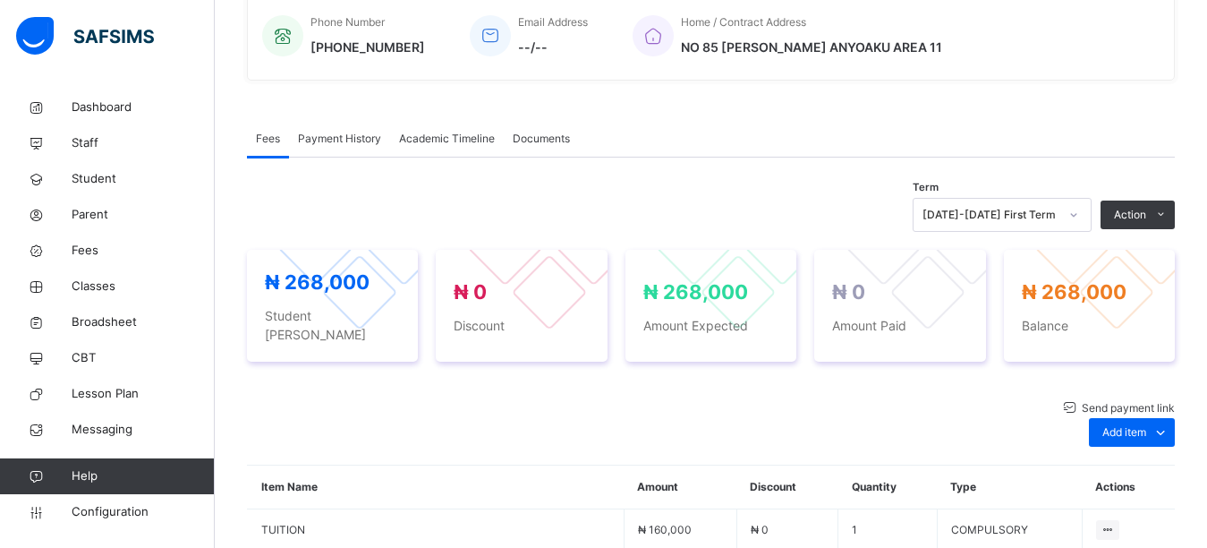
scroll to position [0, 0]
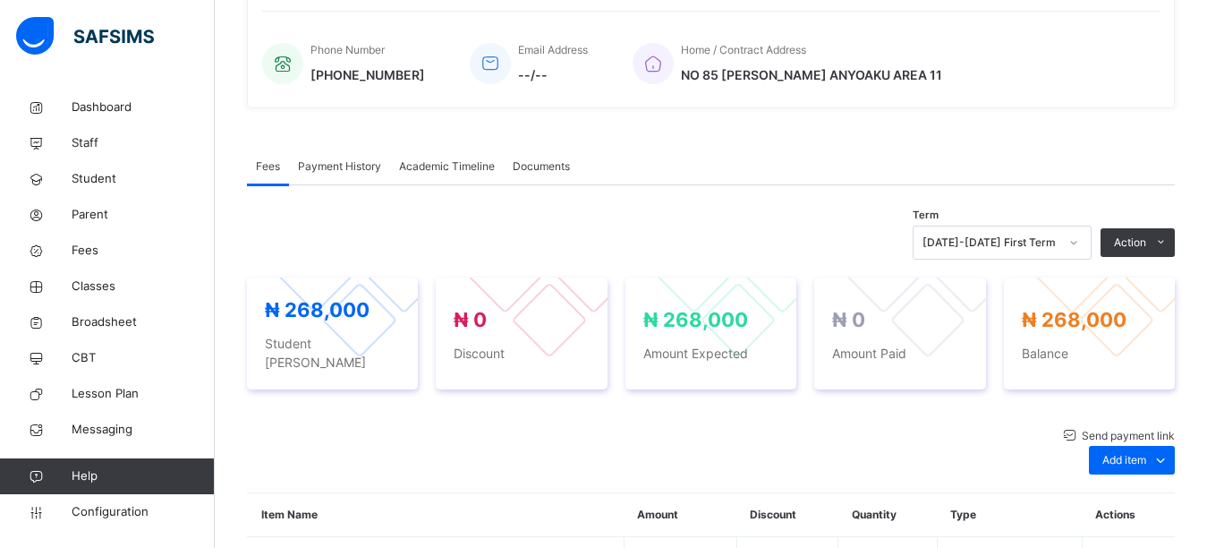
scroll to position [332, 0]
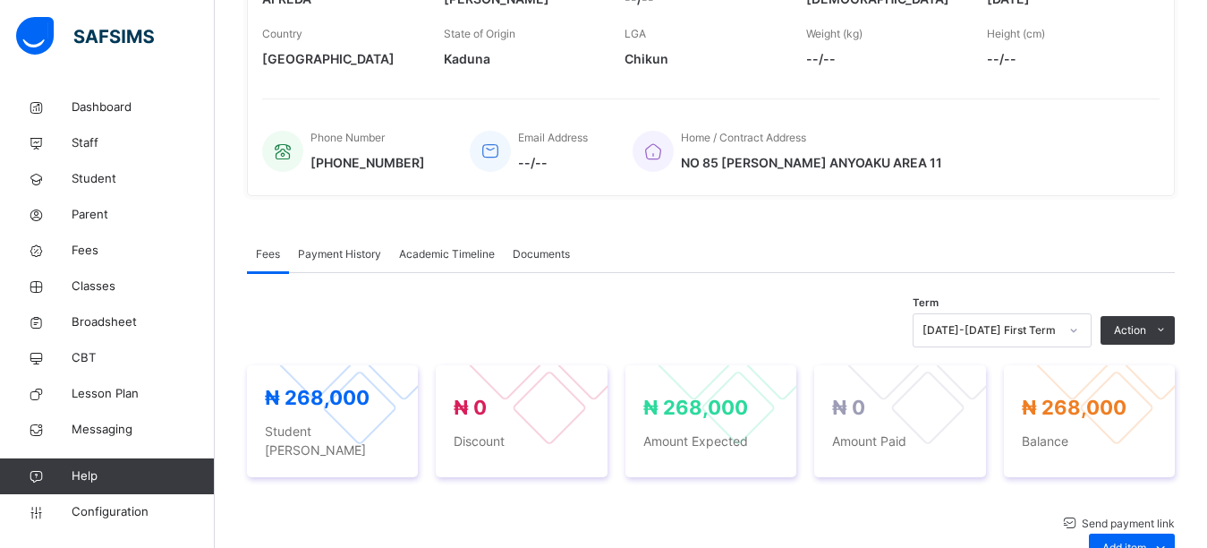
click at [437, 98] on div "AFREDA [PERSON_NAME] RTIS/BP/0257/24 • Grade 3, Zion Active Edit First Name AFR…" at bounding box center [711, 14] width 928 height 364
